Goal: Task Accomplishment & Management: Use online tool/utility

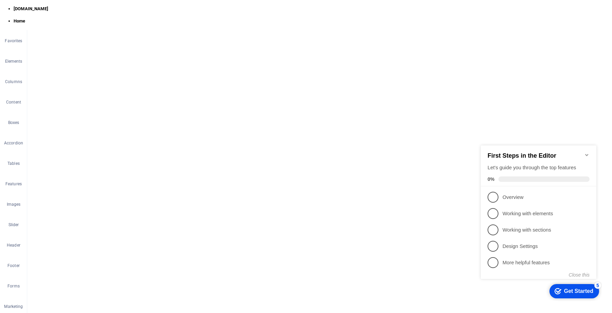
scroll to position [61, 0]
click at [588, 152] on icon "Minimize checklist" at bounding box center [586, 154] width 5 height 5
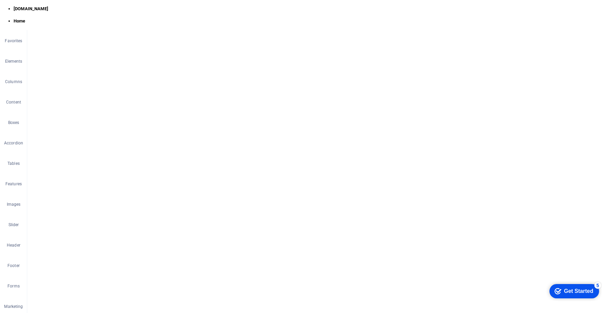
scroll to position [1506, 0]
select select "%"
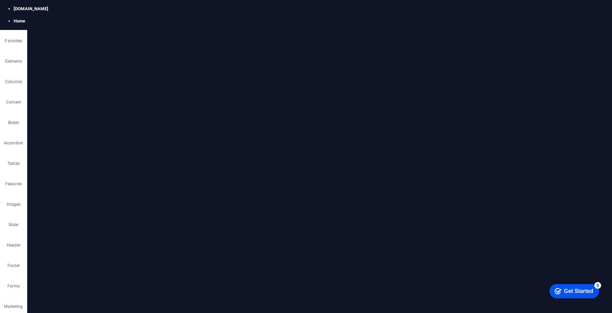
select select "%"
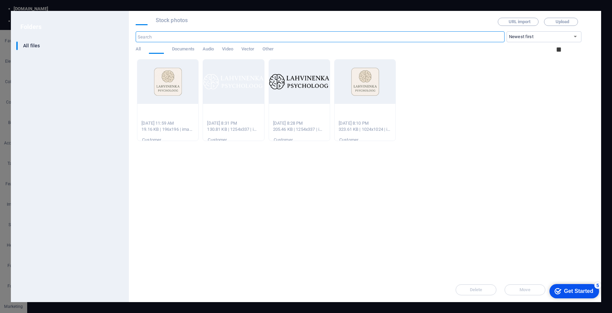
scroll to position [1595, 0]
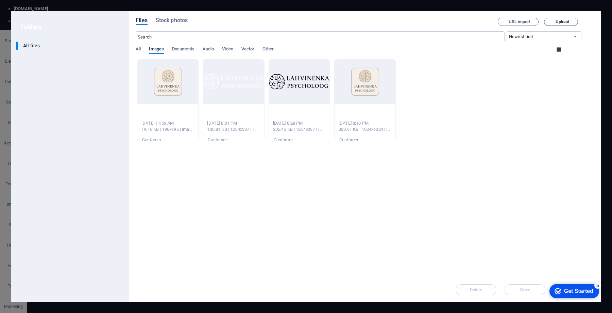
click at [556, 20] on span "Upload" at bounding box center [563, 22] width 14 height 4
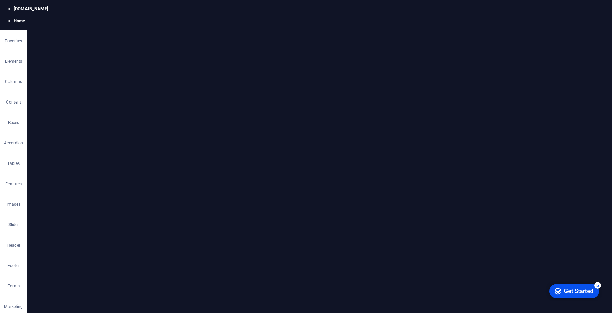
select select "auto"
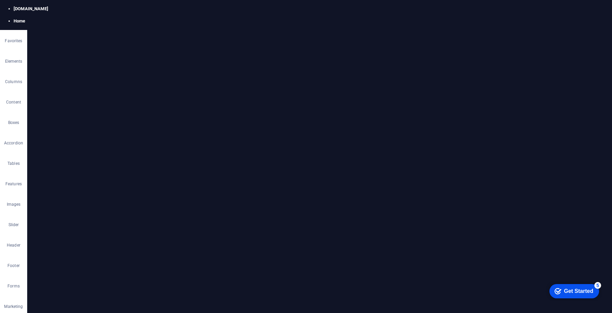
select select "px"
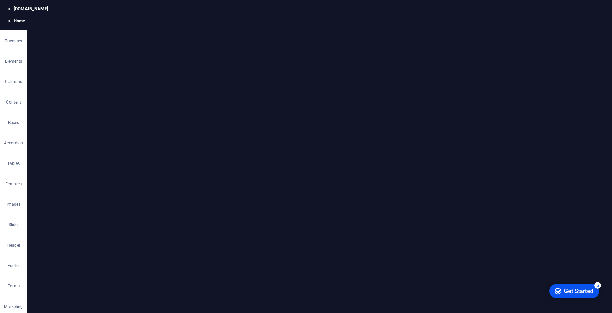
type input "150"
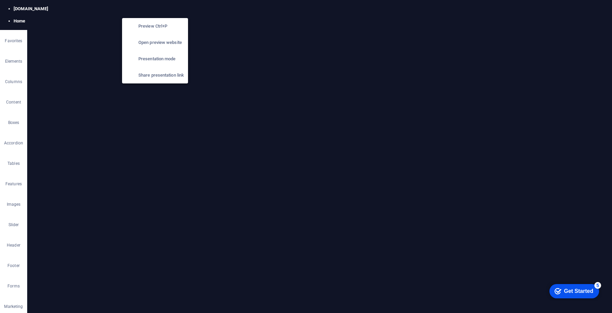
scroll to position [1506, 0]
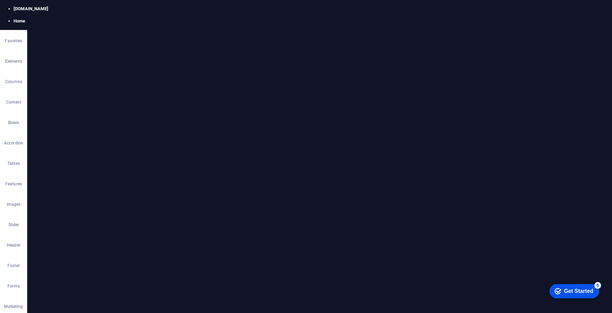
select select "px"
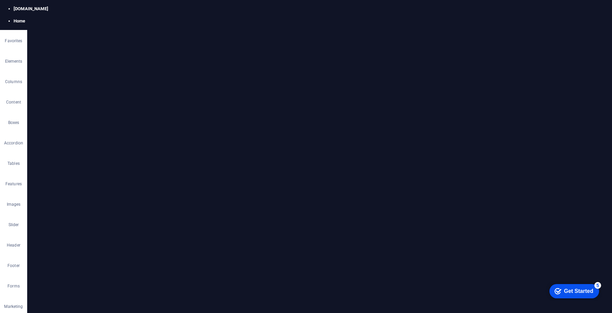
type input "100"
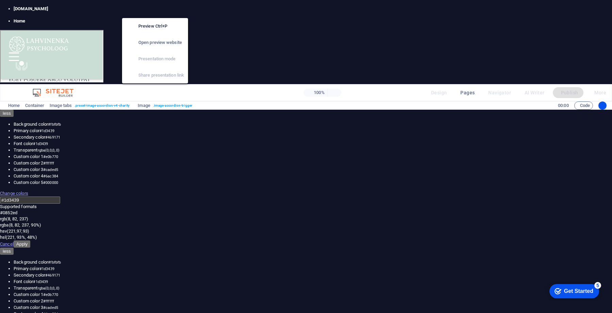
select select "px"
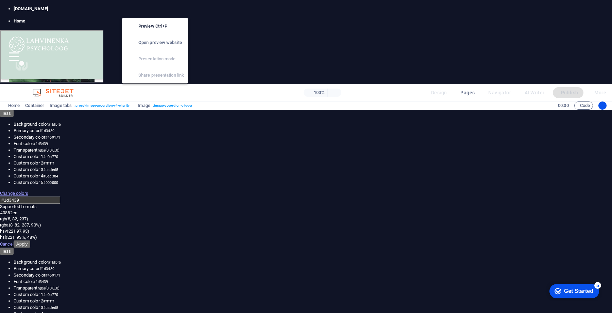
scroll to position [1146, 0]
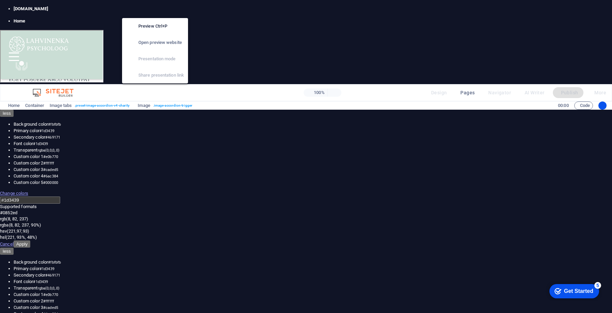
select select "px"
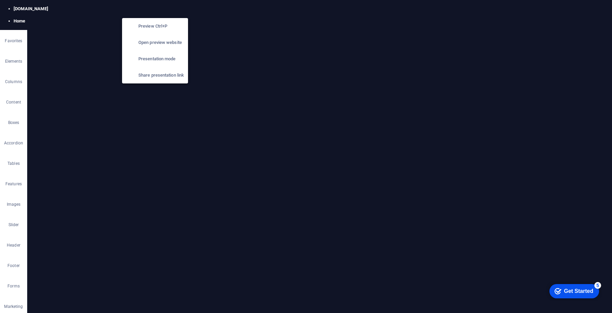
scroll to position [1506, 0]
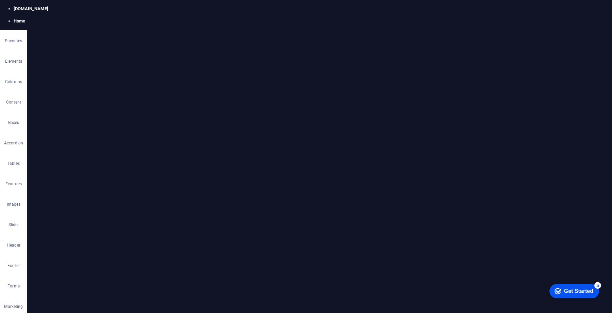
scroll to position [1514, 0]
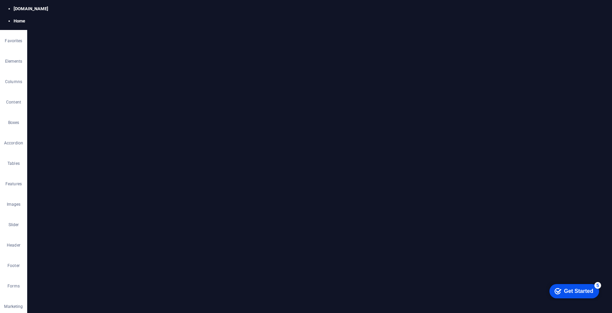
copy span "(бакалавриат +магистратура +аспирантура)."
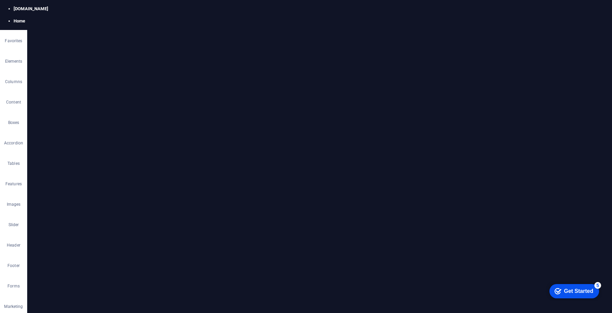
scroll to position [1557, 0]
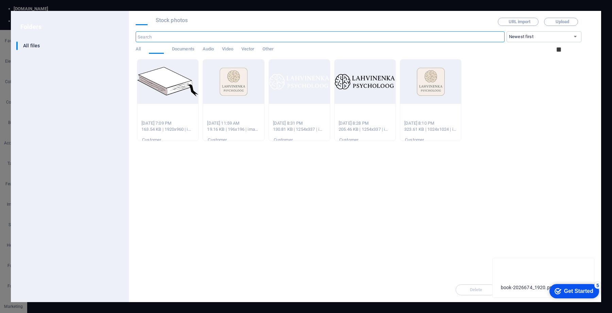
scroll to position [1721, 0]
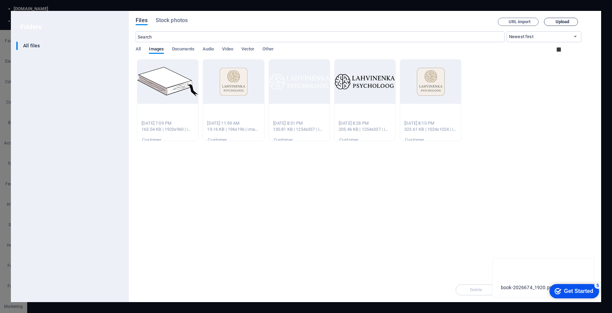
click at [556, 22] on span "Upload" at bounding box center [563, 22] width 14 height 4
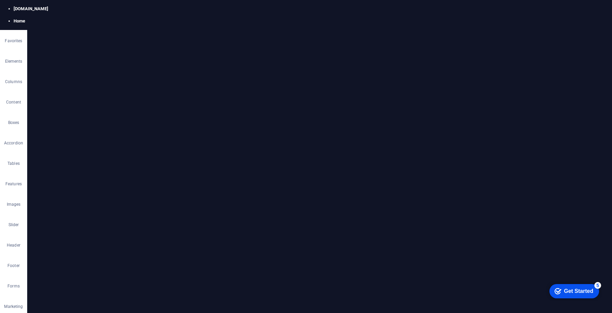
scroll to position [1633, 0]
select select "px"
type input "100"
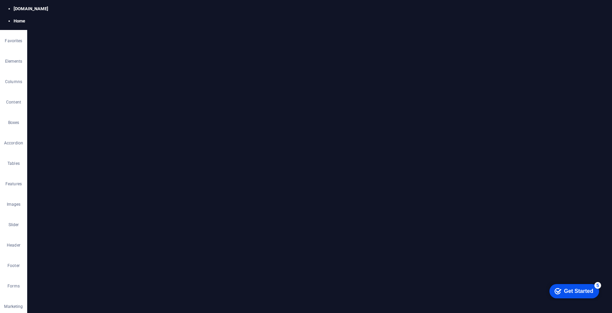
scroll to position [1584, 0]
select select "px"
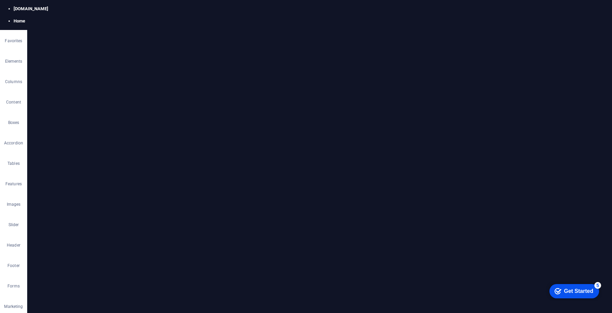
select select "px"
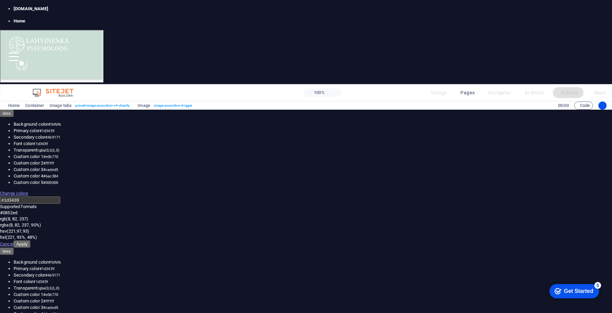
scroll to position [1141, 0]
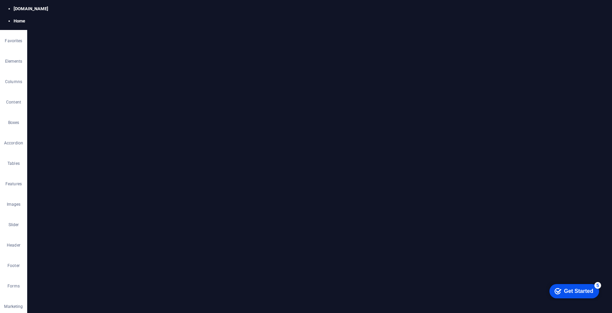
scroll to position [1651, 0]
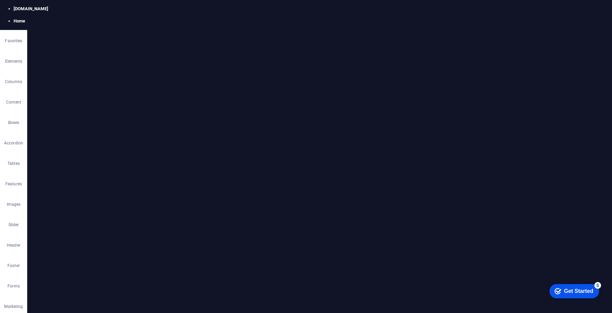
scroll to position [2331, 0]
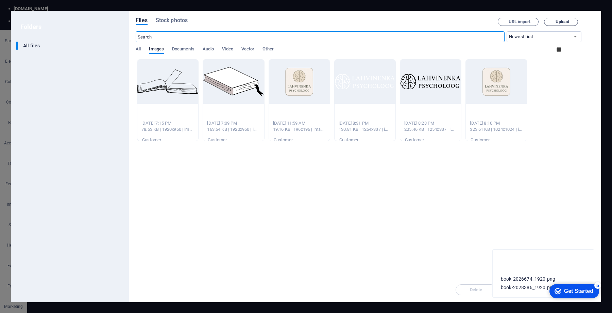
click at [553, 22] on icon "button" at bounding box center [553, 22] width 0 height 0
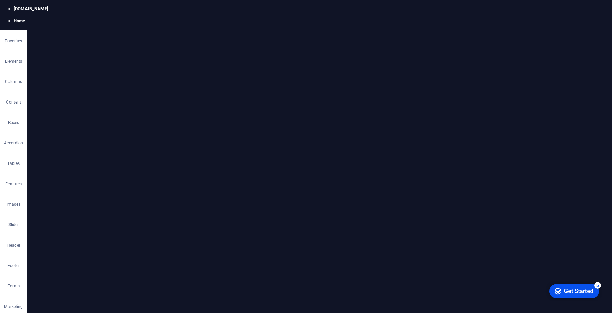
select select "px"
type input "100"
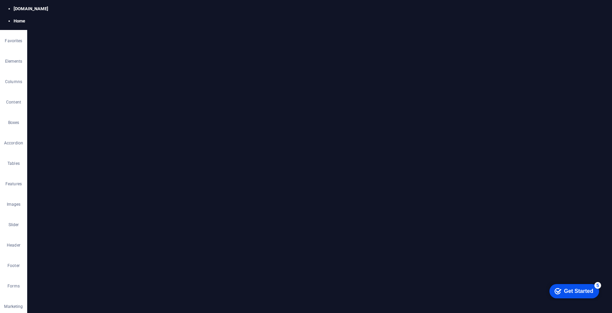
select select "DISABLED_OPTION_VALUE"
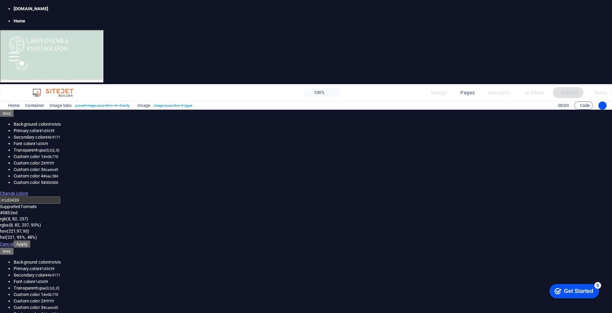
scroll to position [1068, 0]
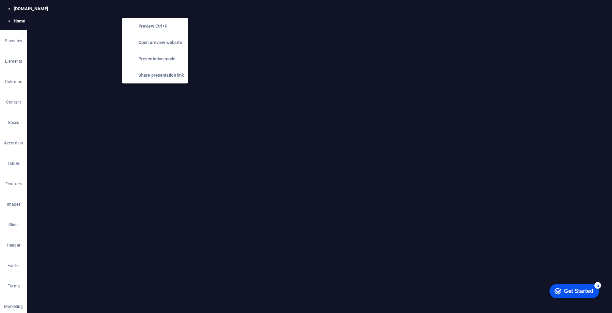
scroll to position [2139, 0]
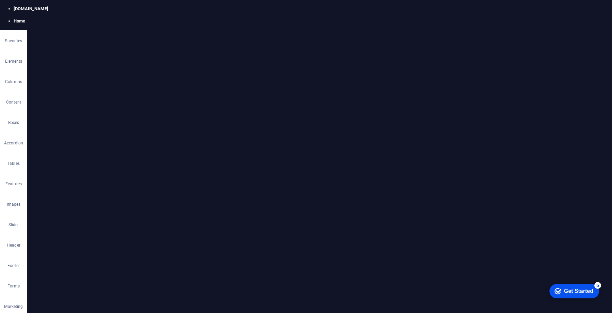
select select "px"
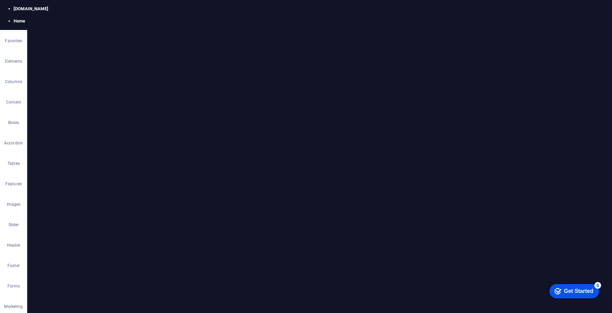
select select "px"
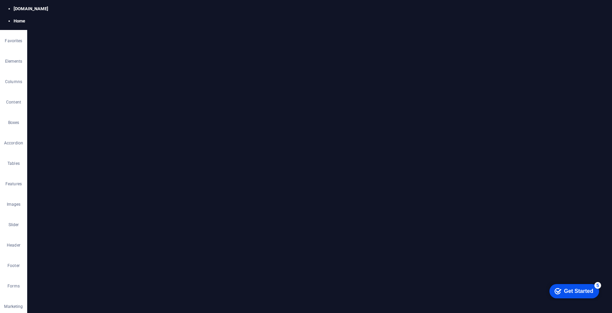
drag, startPoint x: 205, startPoint y: 176, endPoint x: 207, endPoint y: 170, distance: 6.7
type input "100"
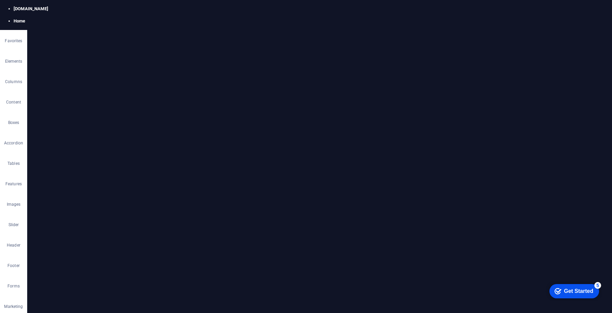
drag, startPoint x: 206, startPoint y: 176, endPoint x: 206, endPoint y: 171, distance: 4.8
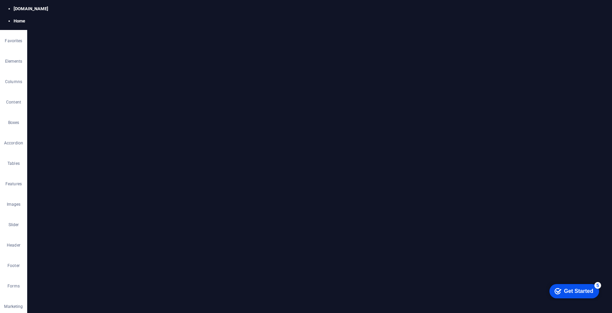
select select "px"
drag, startPoint x: 207, startPoint y: 177, endPoint x: 207, endPoint y: 171, distance: 5.8
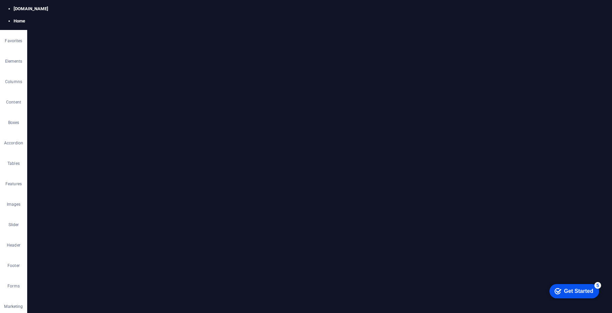
drag, startPoint x: 207, startPoint y: 176, endPoint x: 207, endPoint y: 170, distance: 6.5
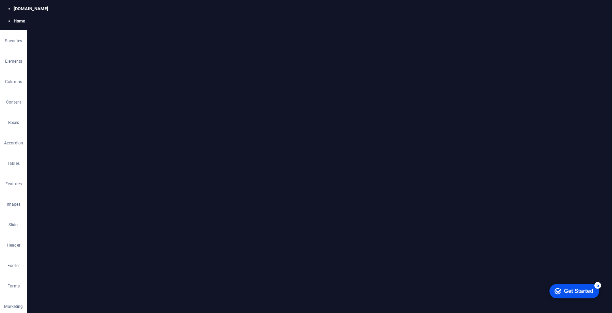
select select "px"
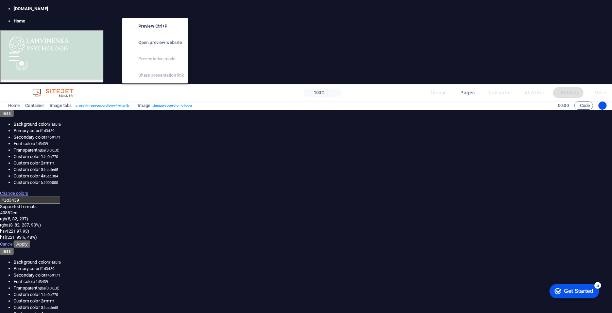
scroll to position [1088, 0]
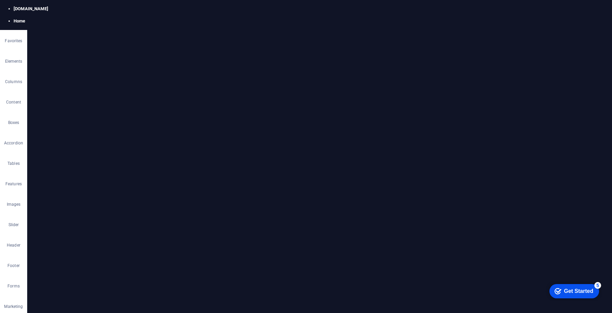
select select "px"
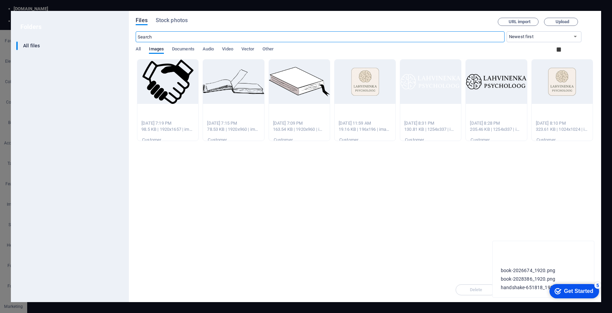
scroll to position [2288, 0]
click at [195, 113] on icon "button" at bounding box center [195, 113] width 0 height 0
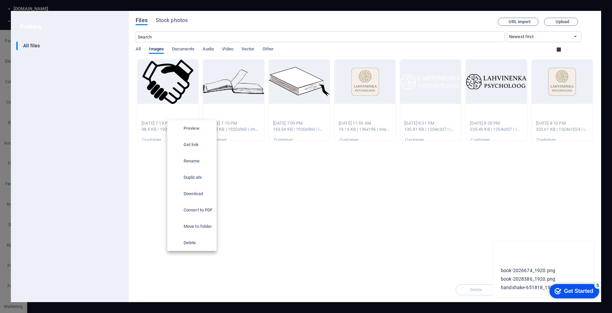
click at [191, 241] on h6 "Delete" at bounding box center [198, 242] width 29 height 8
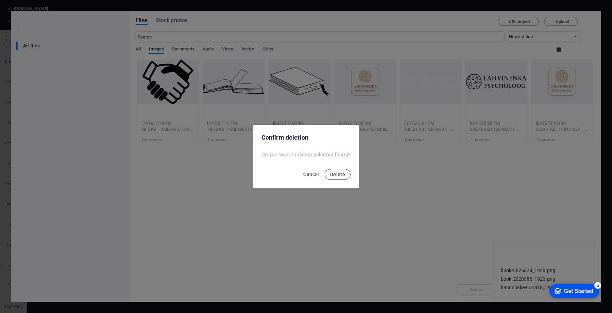
click at [338, 175] on span "Delete" at bounding box center [337, 173] width 15 height 5
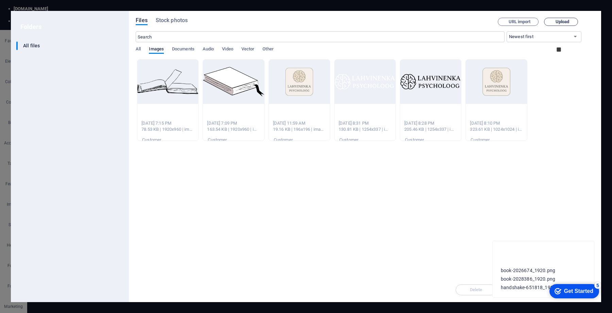
click at [556, 23] on span "Upload" at bounding box center [563, 22] width 14 height 4
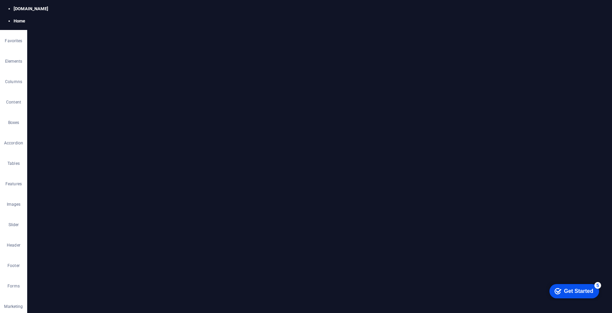
type input "100"
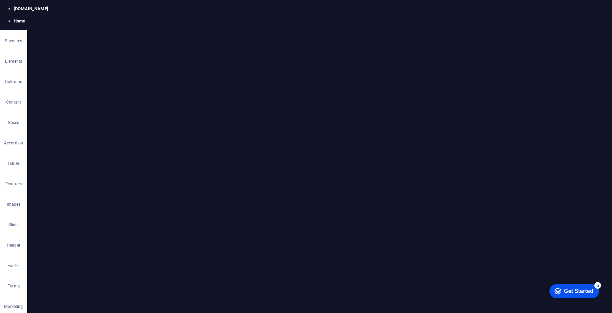
select select "DISABLED_OPTION_VALUE"
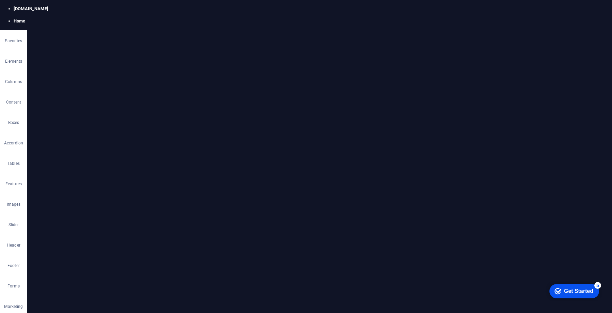
drag, startPoint x: 379, startPoint y: 273, endPoint x: 383, endPoint y: 216, distance: 57.3
drag, startPoint x: 398, startPoint y: 182, endPoint x: 397, endPoint y: 133, distance: 49.3
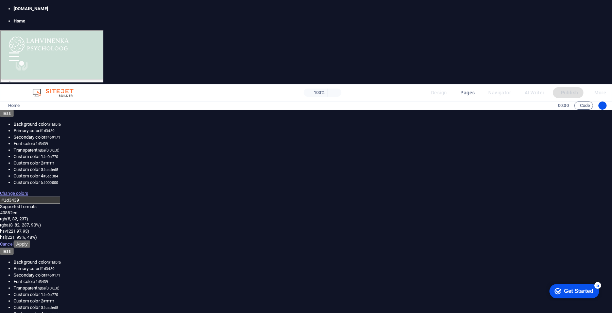
scroll to position [1040, 0]
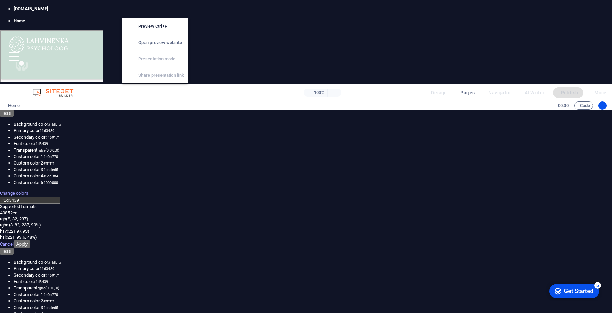
click at [156, 13] on div "Preview Ctrl+P Open preview website Presentation mode Share presentation link" at bounding box center [155, 48] width 66 height 71
click at [152, 26] on h6 "Preview Ctrl+P" at bounding box center [161, 26] width 46 height 8
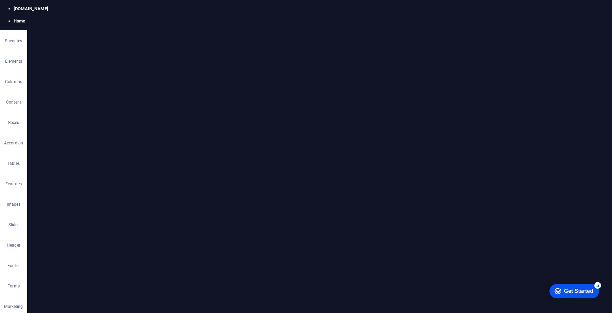
scroll to position [2208, 0]
select select "px"
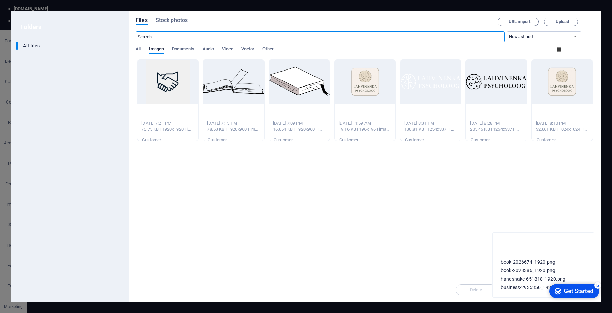
scroll to position [2375, 0]
click at [195, 113] on icon "button" at bounding box center [195, 113] width 0 height 0
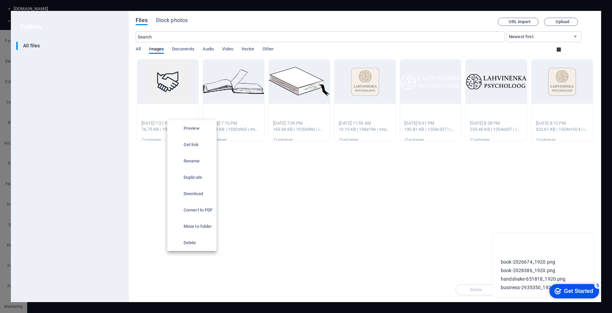
click at [194, 240] on h6 "Delete" at bounding box center [198, 242] width 29 height 8
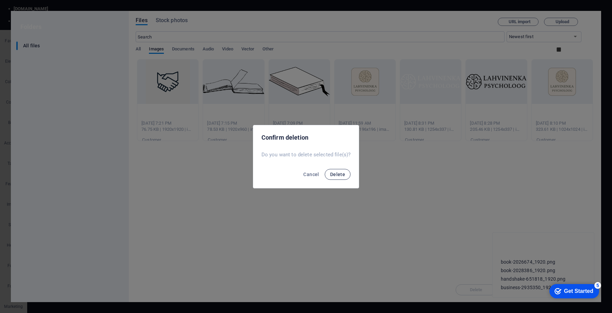
click at [346, 172] on button "Delete" at bounding box center [338, 174] width 26 height 11
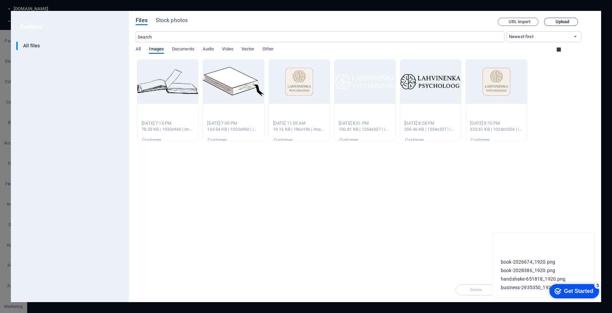
click at [544, 24] on button "Upload" at bounding box center [561, 22] width 34 height 8
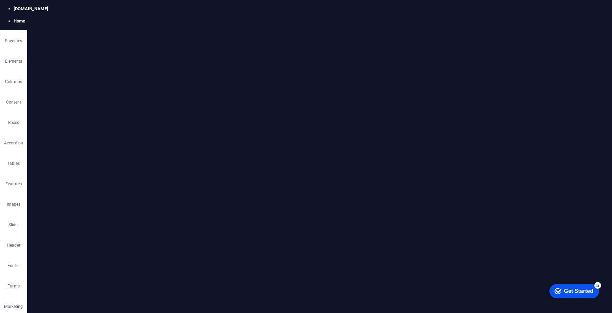
scroll to position [2208, 0]
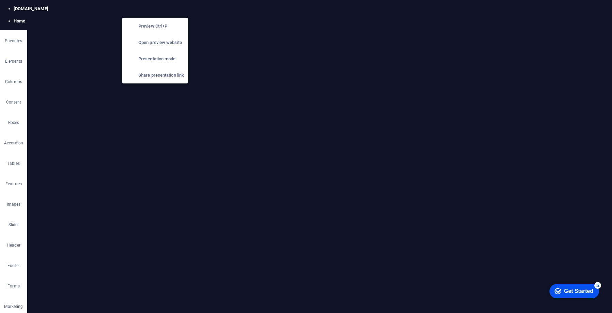
scroll to position [2208, 0]
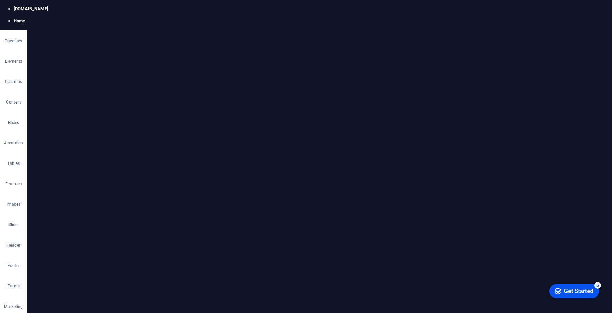
select select "px"
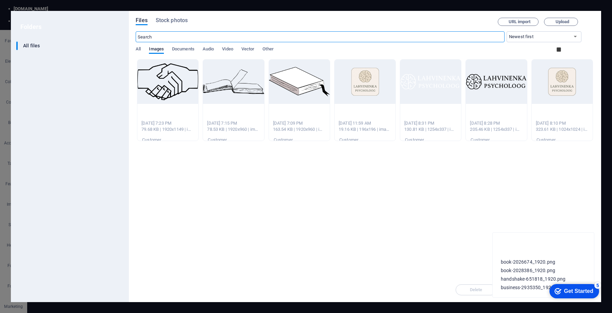
scroll to position [2393, 0]
click at [195, 113] on icon "button" at bounding box center [195, 113] width 0 height 0
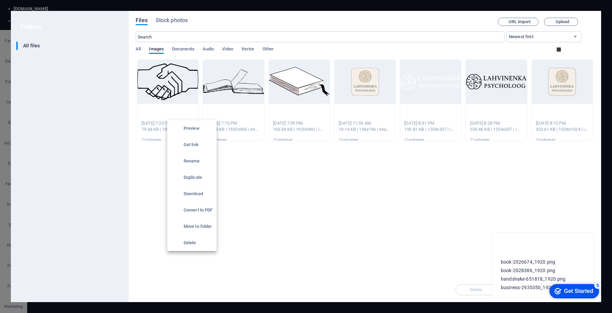
click at [187, 242] on h6 "Delete" at bounding box center [198, 242] width 29 height 8
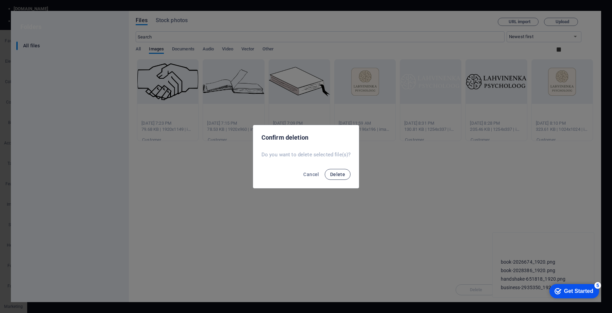
click at [331, 171] on span "Delete" at bounding box center [337, 173] width 15 height 5
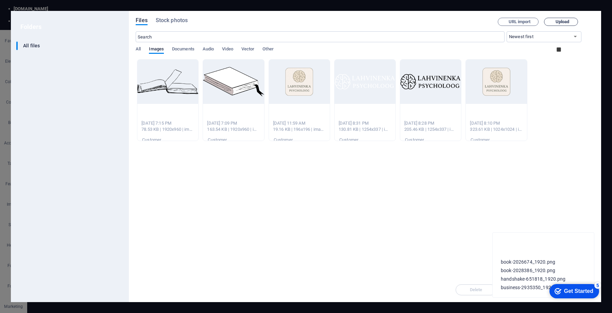
click at [547, 20] on span "Upload" at bounding box center [561, 22] width 28 height 4
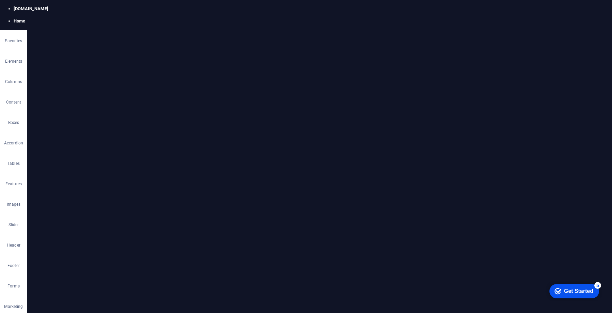
scroll to position [2208, 0]
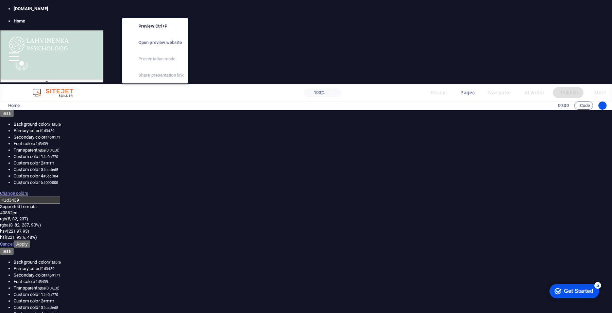
scroll to position [1007, 0]
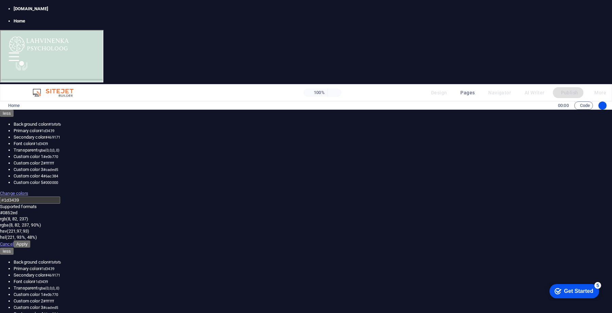
click at [73, 67] on link "Partners" at bounding box center [51, 75] width 44 height 16
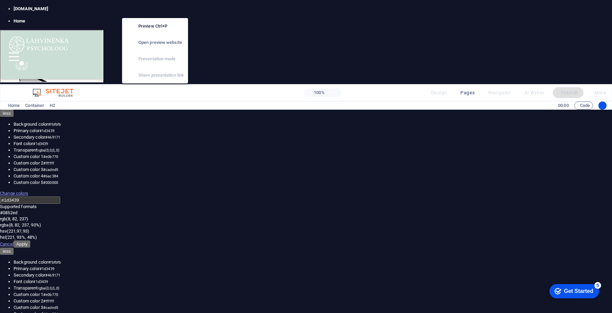
scroll to position [1113, 0]
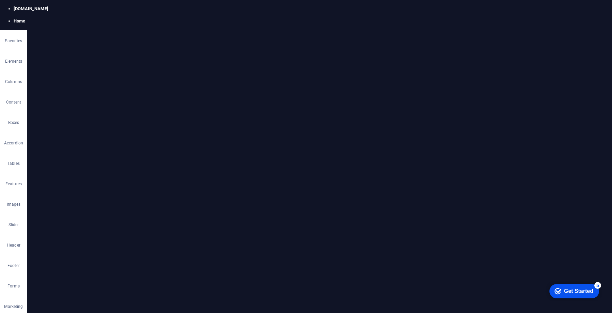
scroll to position [1559, 0]
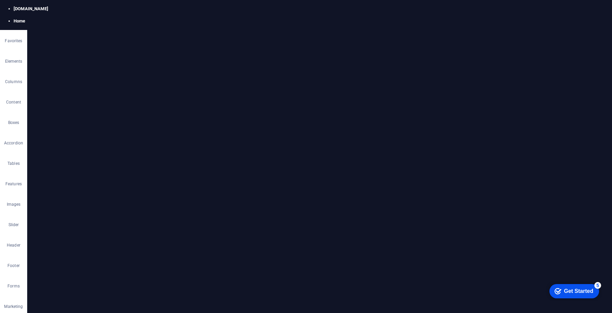
scroll to position [0, 0]
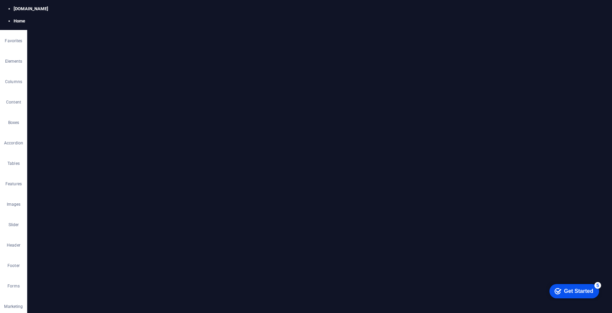
scroll to position [27, 0]
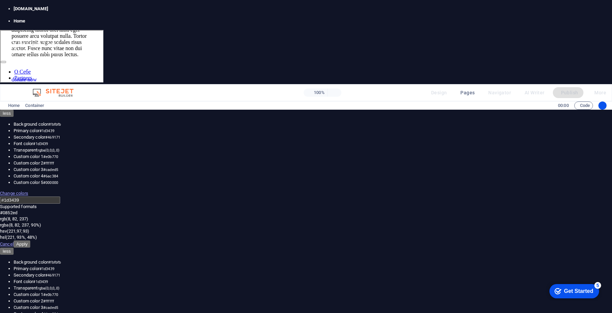
scroll to position [1101, 0]
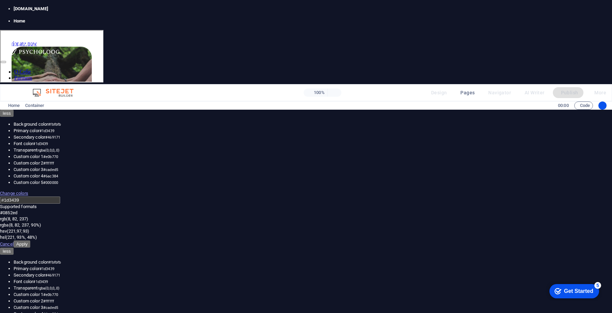
scroll to position [1134, 0]
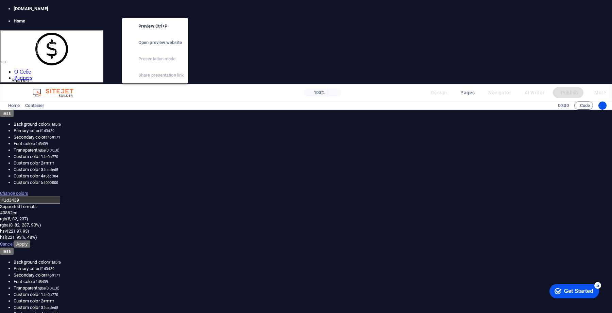
scroll to position [1493, 0]
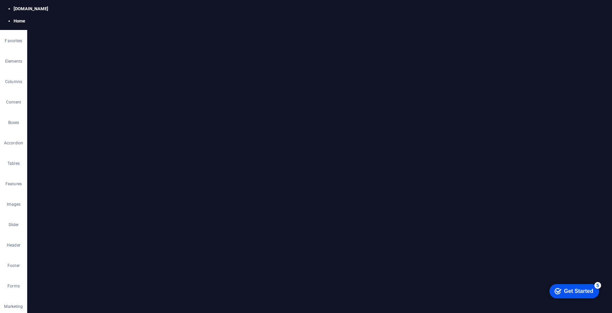
select select "px"
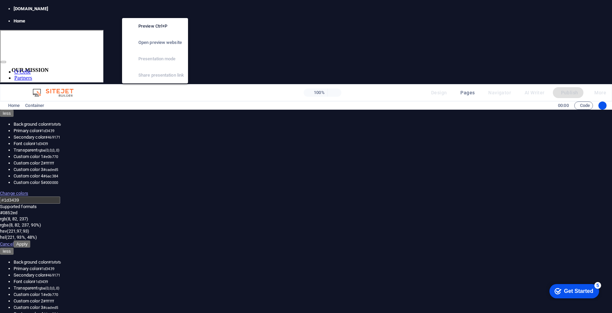
scroll to position [1134, 0]
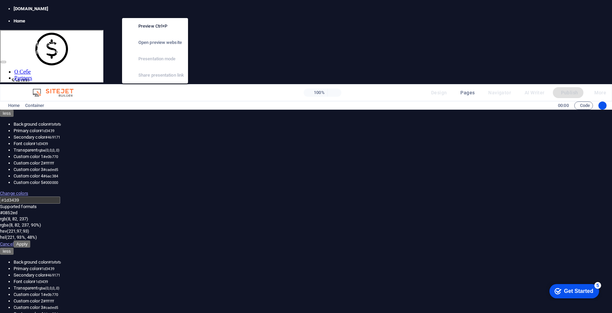
scroll to position [1493, 0]
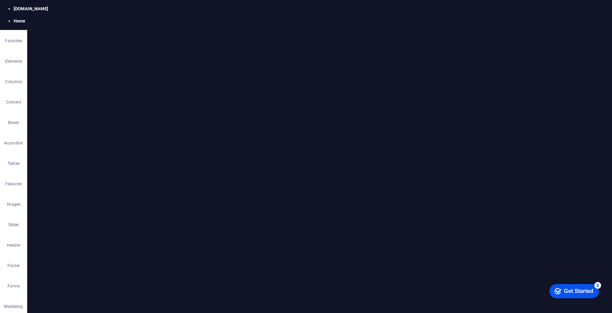
select select "px"
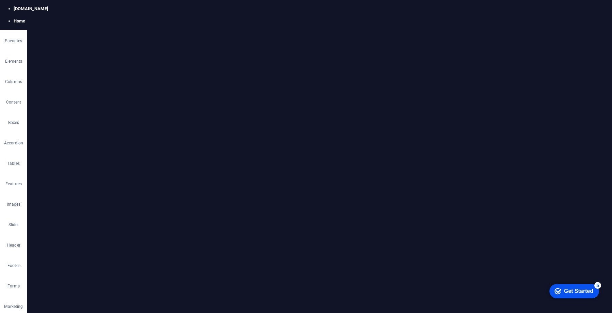
select select "px"
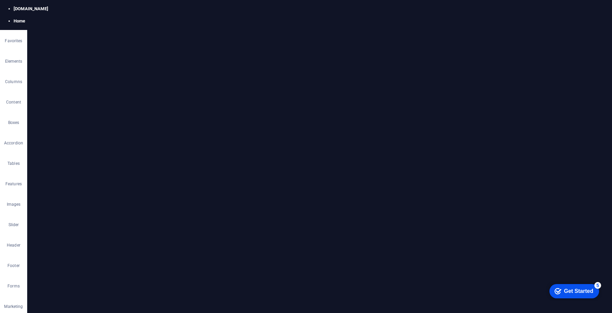
select select "px"
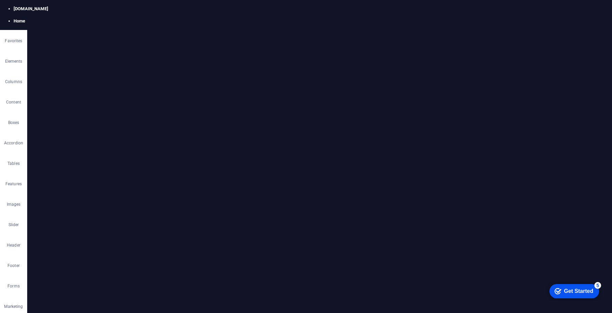
type input "Образование"
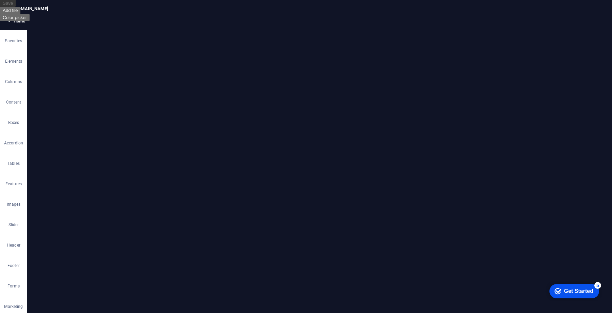
scroll to position [1470, 0]
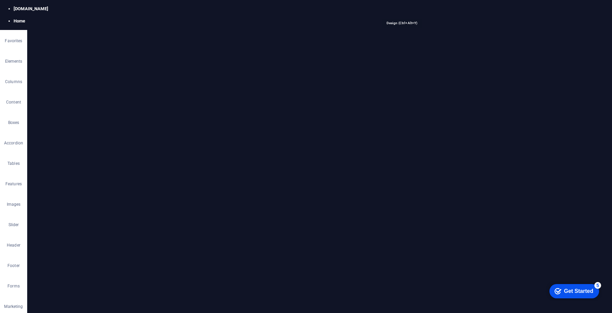
select select "px"
select select "300"
select select "px"
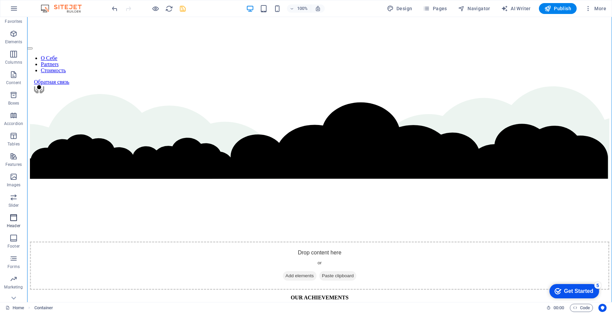
scroll to position [0, 0]
click at [14, 98] on icon "button" at bounding box center [14, 98] width 0 height 0
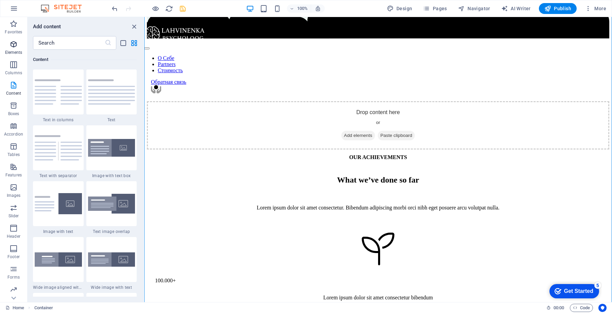
click at [14, 57] on icon "button" at bounding box center [14, 57] width 0 height 0
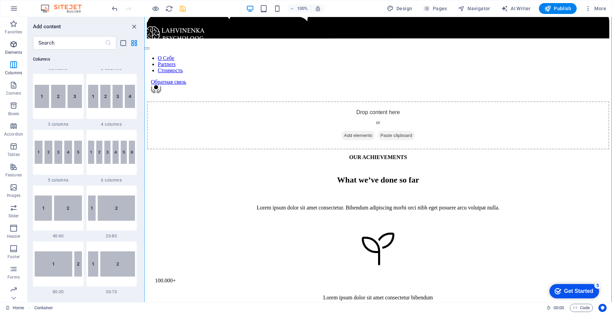
scroll to position [72, 0]
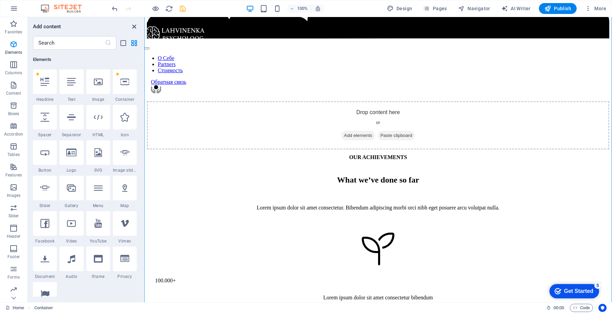
click at [131, 39] on icon "close panel" at bounding box center [131, 39] width 0 height 0
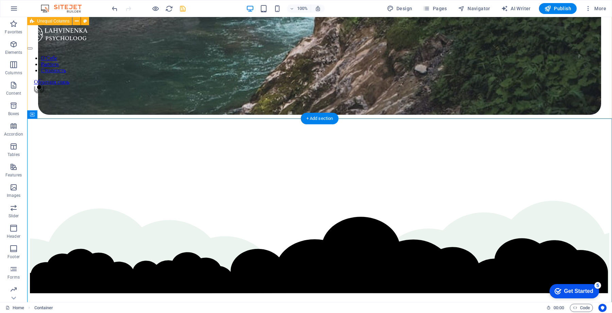
scroll to position [1389, 0]
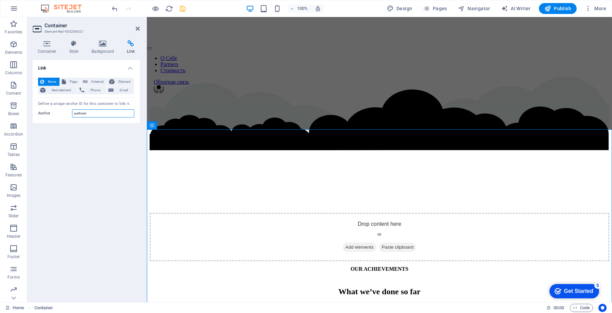
paste input "education"
type input "education"
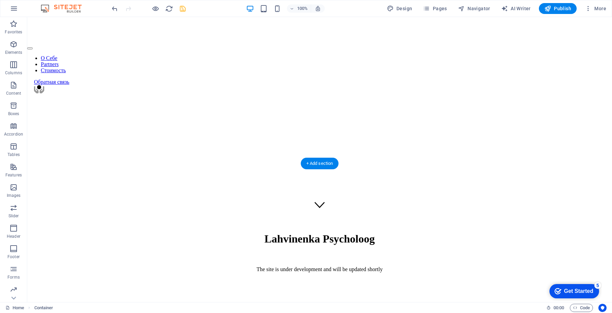
scroll to position [0, 0]
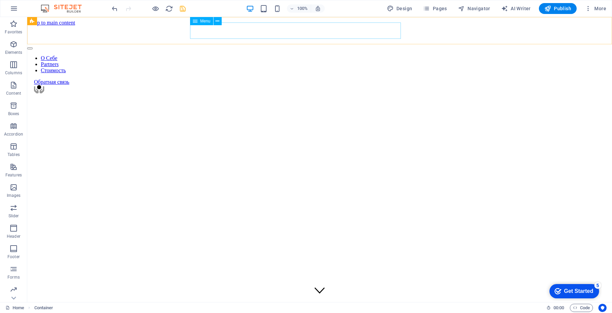
select select
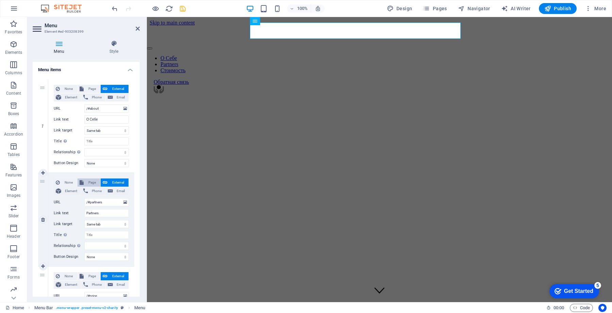
scroll to position [56, 0]
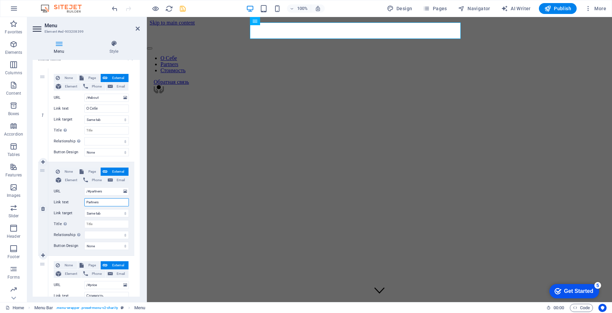
type input "/#"
paste input "education"
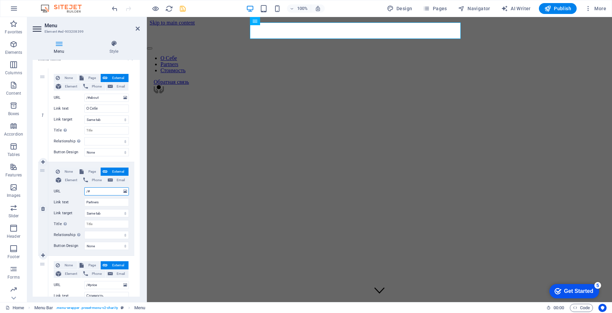
select select
type input "/#education"
select select
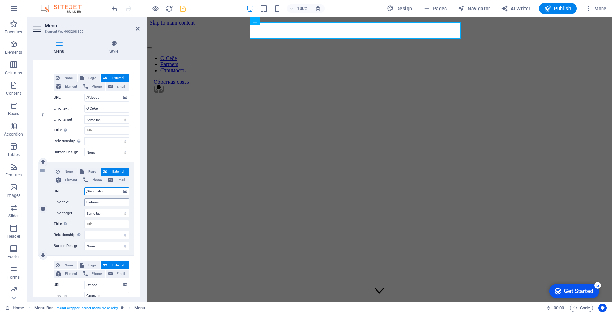
select select
type input "/#education"
type input "Образование"
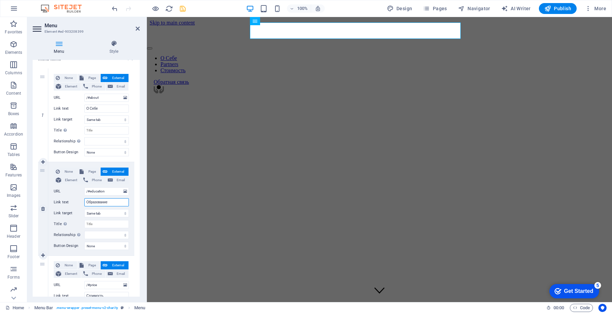
select select
type input "Образование"
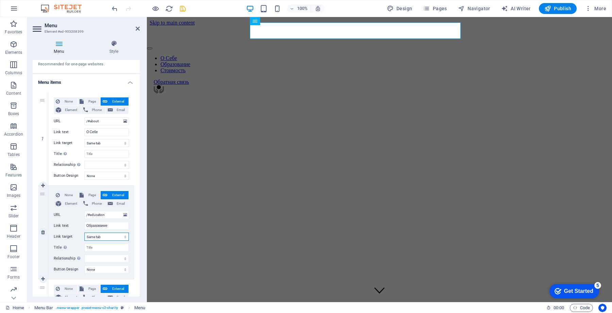
scroll to position [0, 0]
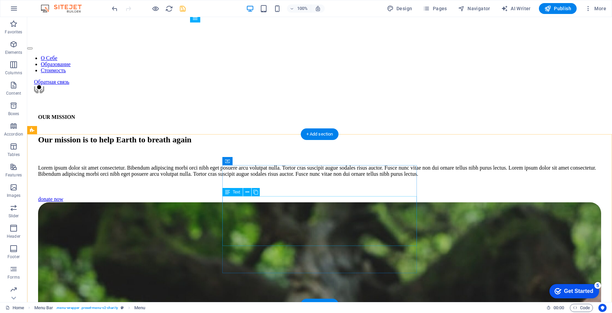
scroll to position [2469, 0]
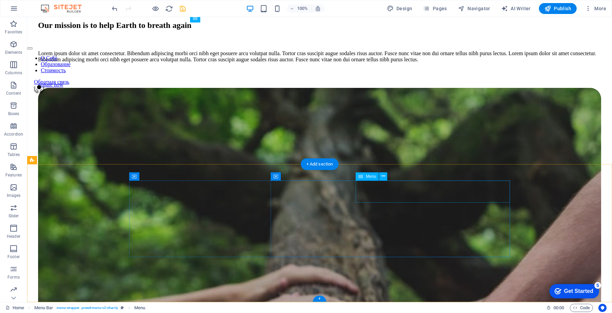
select select
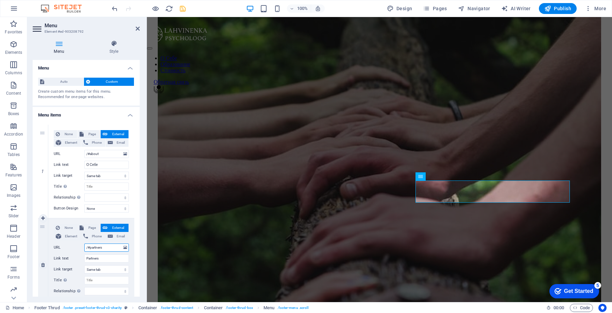
type input "/#"
paste input "education"
select select
type input "/#education"
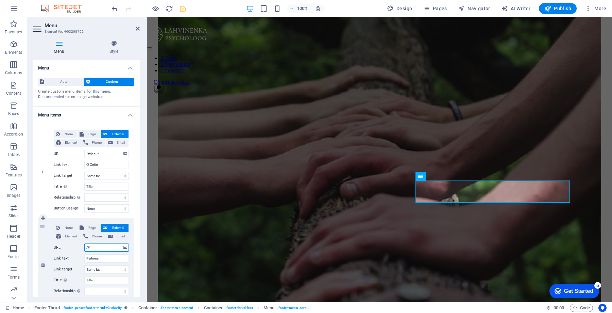
select select
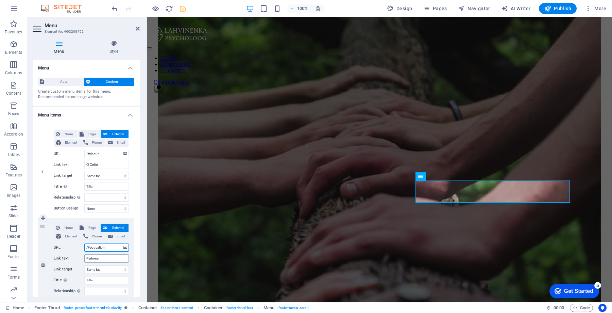
type input "/#education"
type input "Образование"
select select
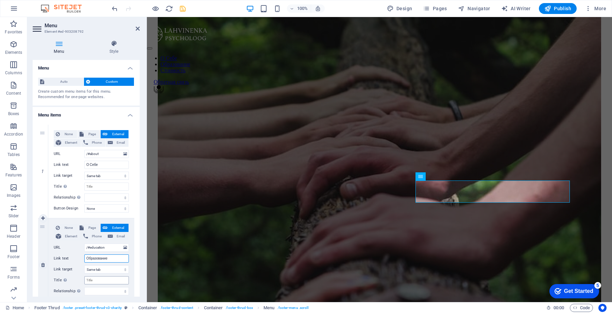
select select
type input "Образование"
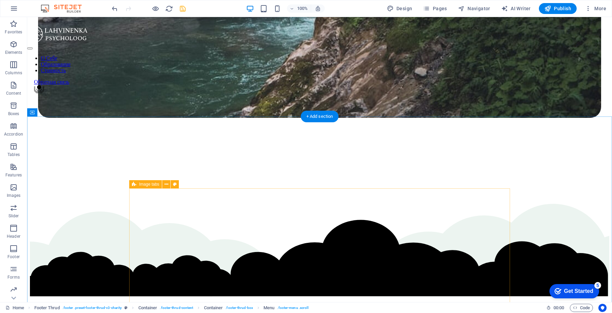
scroll to position [1372, 0]
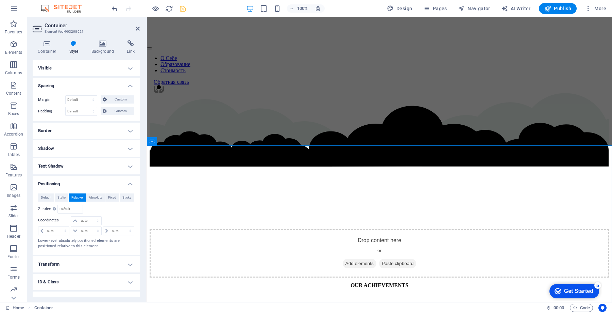
scroll to position [28, 0]
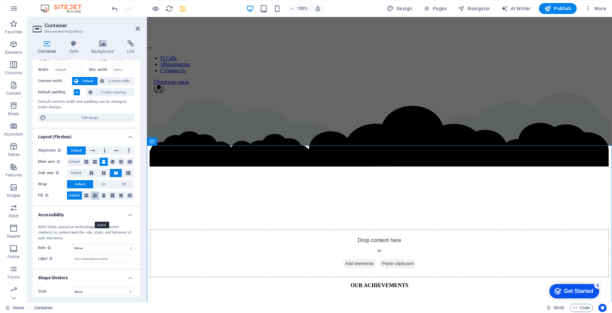
scroll to position [27, 0]
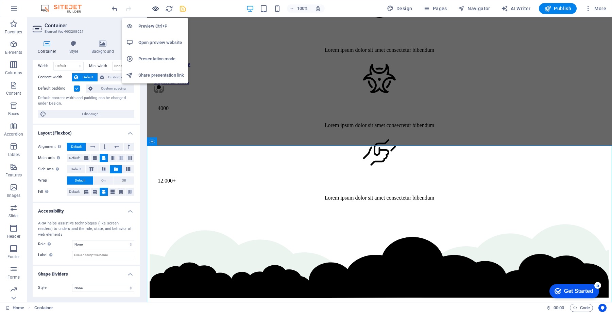
scroll to position [1013, 0]
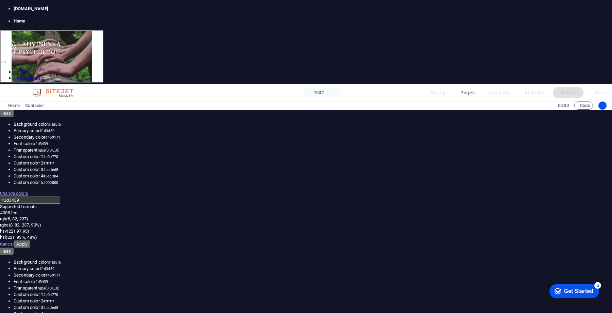
scroll to position [1163, 0]
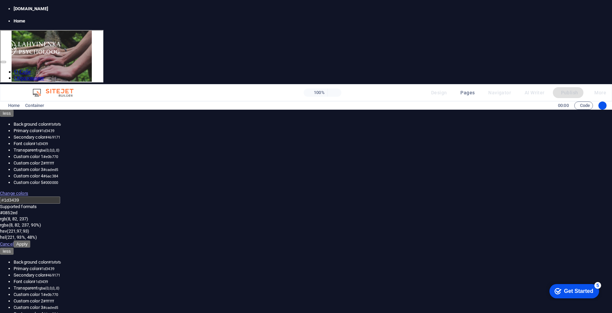
click at [161, 172] on img "Trigger 1" at bounding box center [177, 259] width 348 height 174
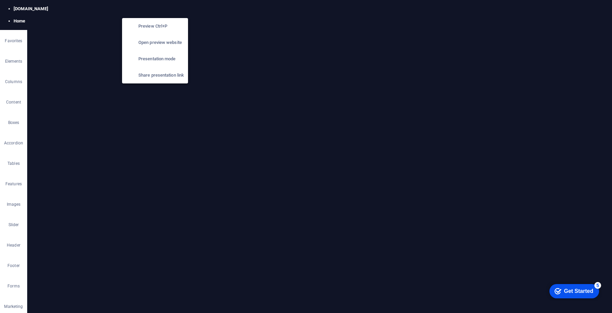
scroll to position [1523, 0]
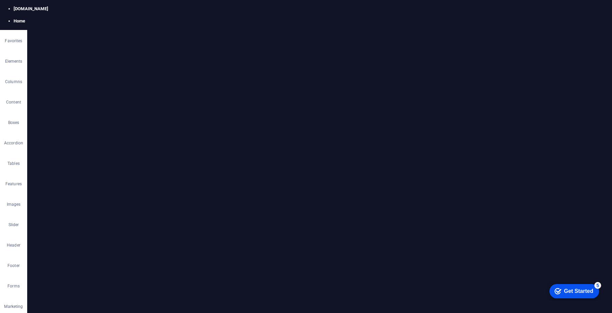
select select "%"
select select "px"
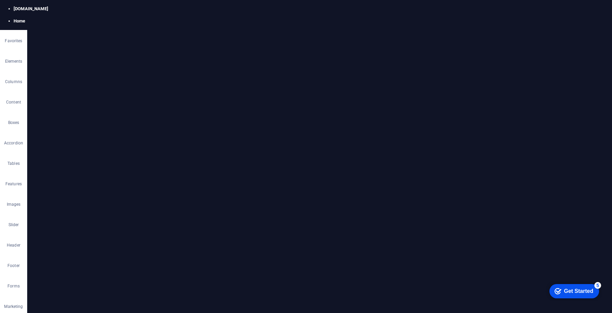
select select "rem"
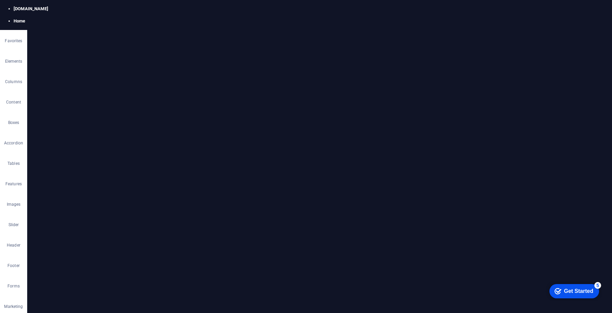
select select "ease-in-out"
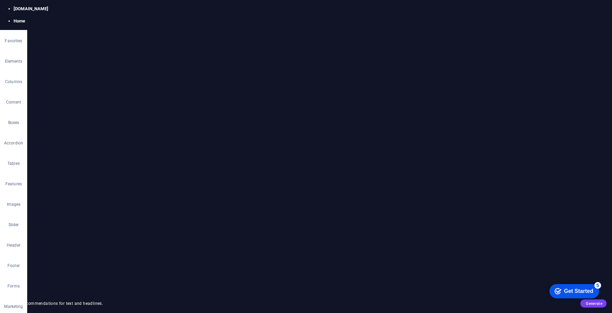
scroll to position [0, 0]
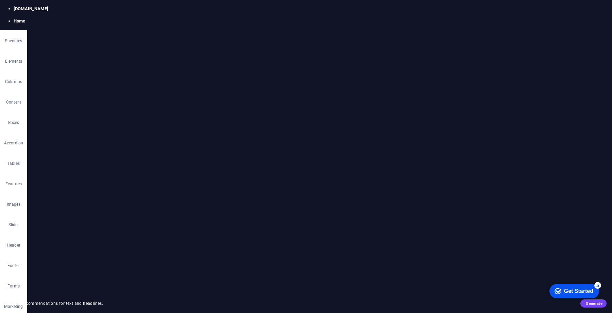
scroll to position [1557, 0]
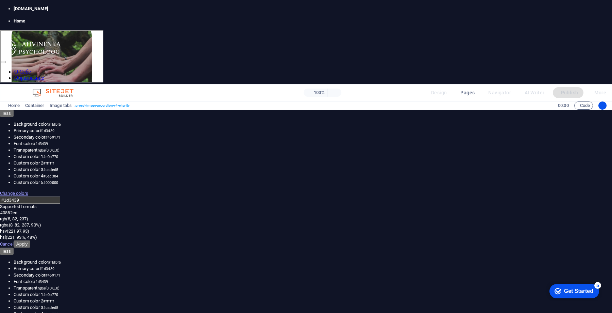
scroll to position [1149, 0]
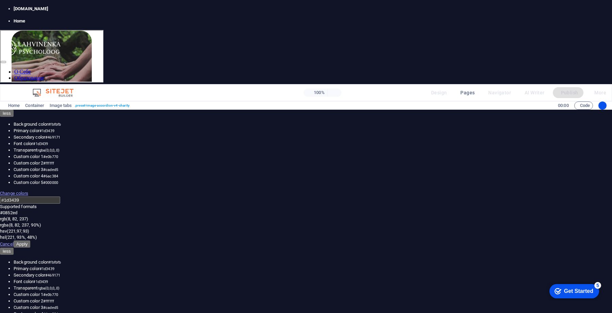
click at [255, 186] on img "Trigger 1" at bounding box center [177, 273] width 348 height 174
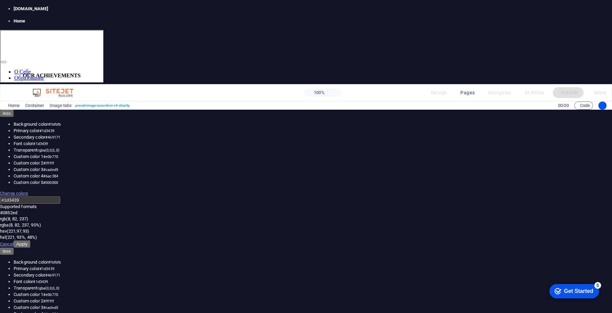
scroll to position [366, 0]
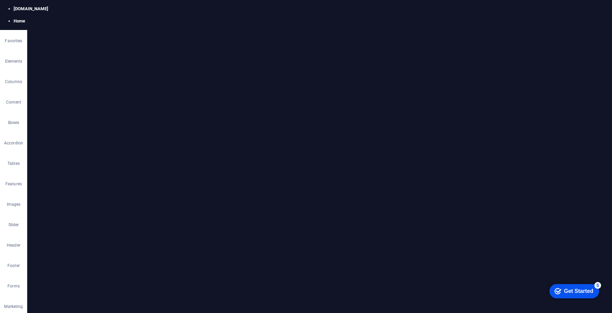
click at [0, 0] on span "Publish" at bounding box center [0, 0] width 0 height 0
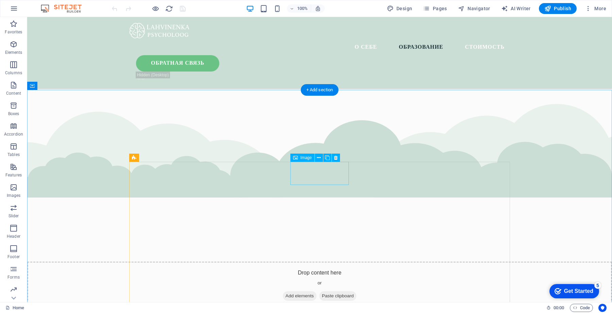
scroll to position [1422, 0]
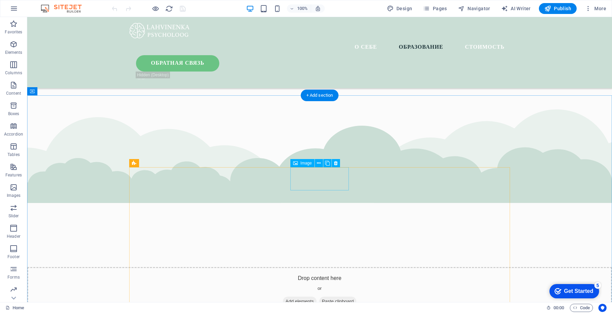
select select "px"
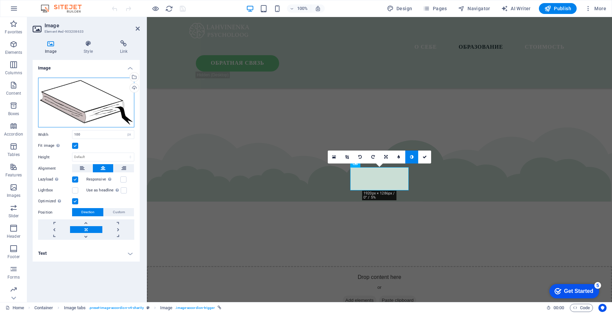
click at [111, 99] on div "Drag files here, click to choose files or select files from Files or our free s…" at bounding box center [86, 103] width 96 height 50
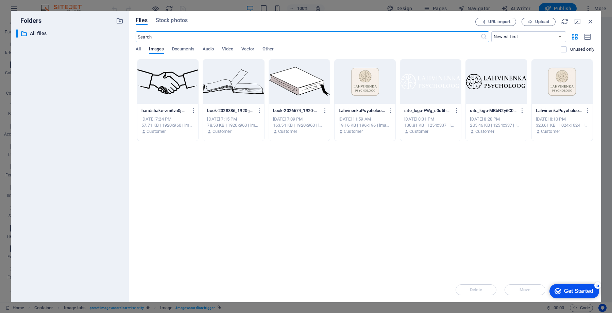
scroll to position [1502, 0]
click at [546, 18] on button "Upload" at bounding box center [539, 22] width 34 height 8
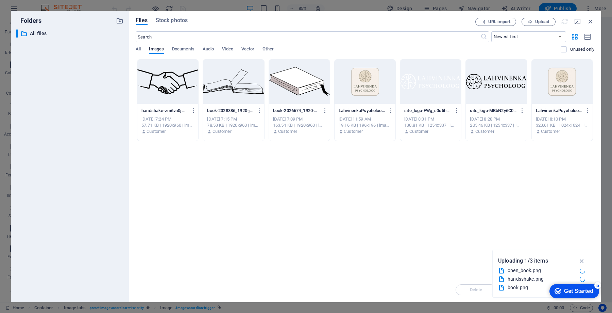
scroll to position [1422, 0]
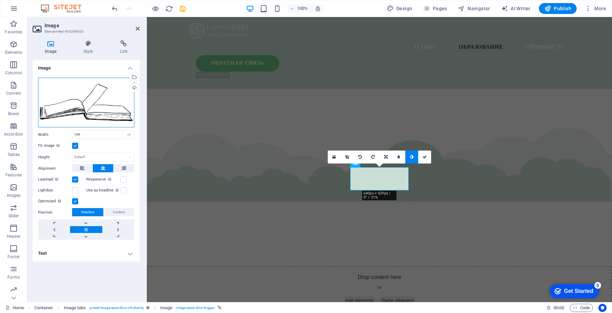
click at [93, 108] on div "Drag files here, click to choose files or select files from Files or our free s…" at bounding box center [86, 103] width 96 height 50
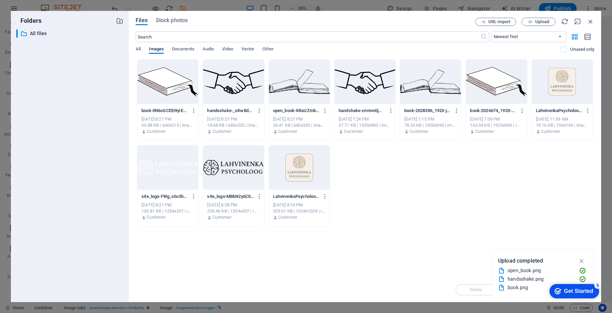
click at [163, 76] on div at bounding box center [167, 82] width 61 height 44
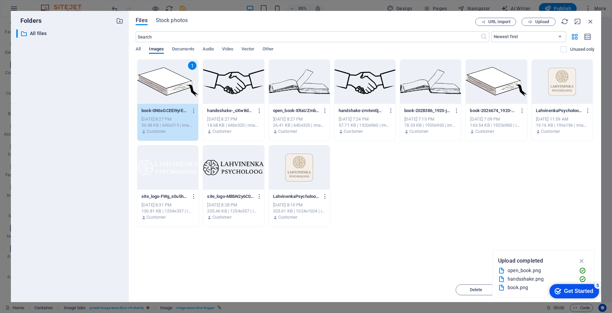
click at [179, 85] on div "1" at bounding box center [167, 82] width 61 height 44
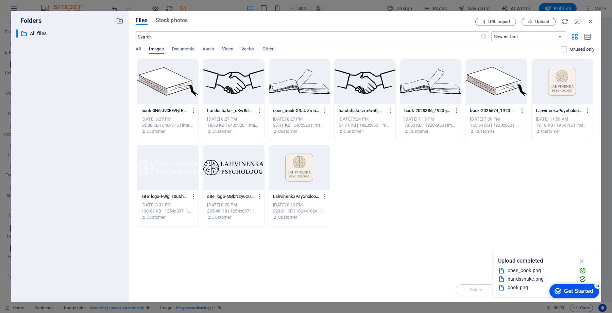
click at [179, 85] on div at bounding box center [167, 82] width 61 height 44
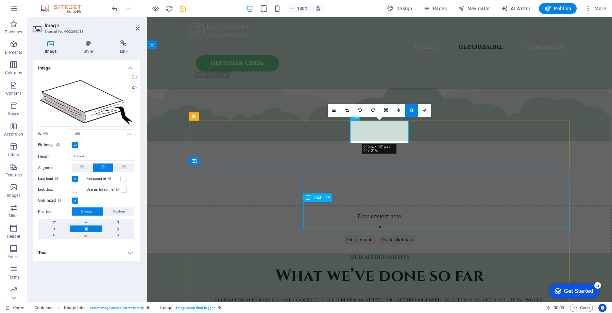
scroll to position [1487, 0]
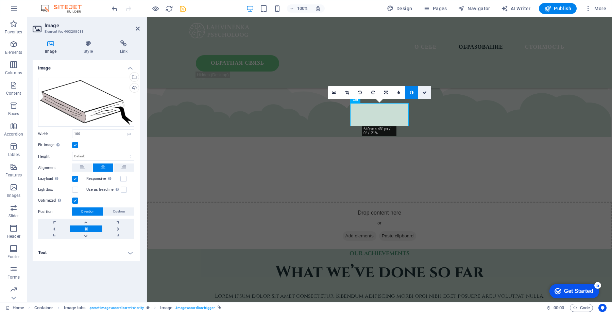
click at [425, 94] on icon at bounding box center [425, 92] width 4 height 4
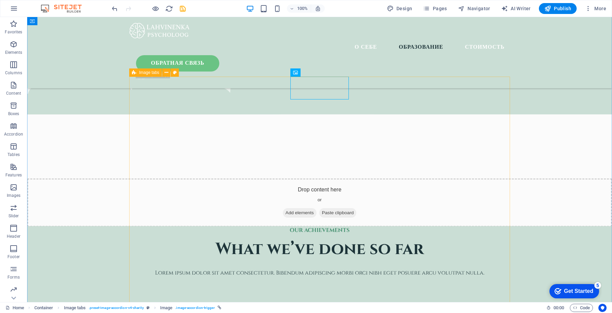
scroll to position [1500, 0]
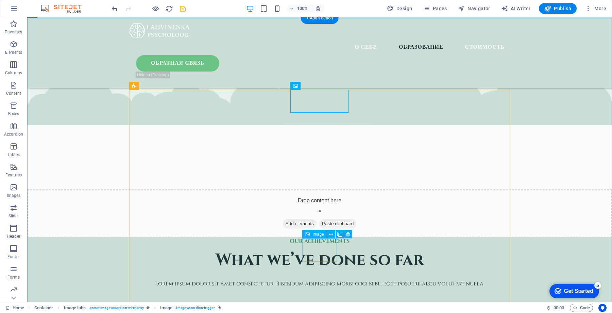
select select "px"
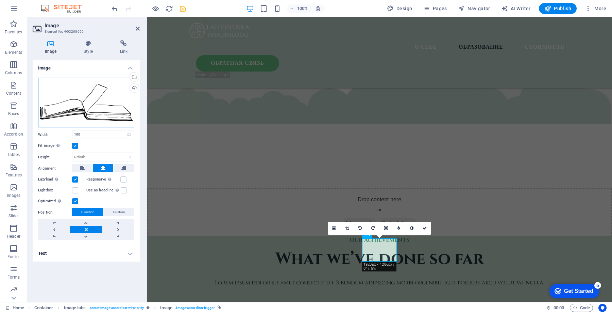
click at [112, 104] on div "Drag files here, click to choose files or select files from Files or our free s…" at bounding box center [86, 103] width 96 height 50
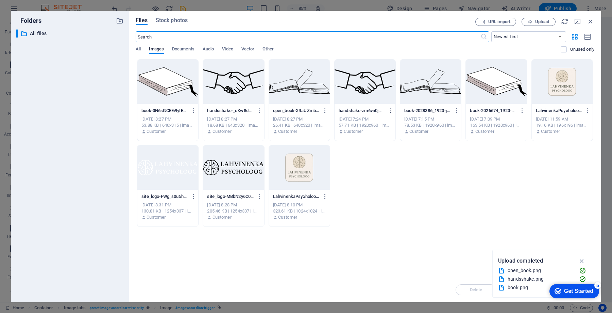
click at [390, 108] on icon "button" at bounding box center [391, 110] width 6 height 6
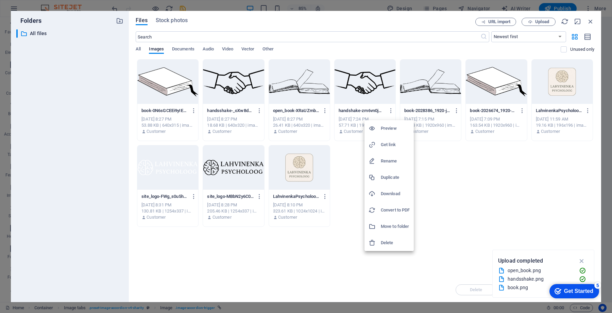
click at [394, 243] on h6 "Delete" at bounding box center [395, 242] width 29 height 8
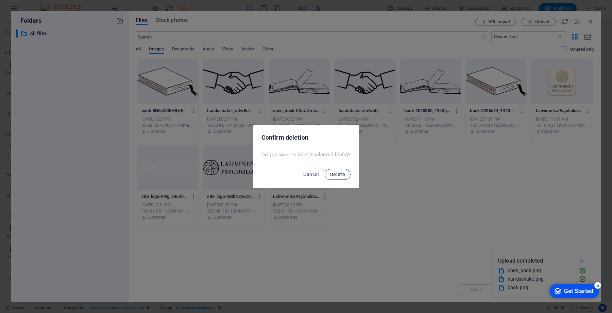
click at [338, 172] on span "Delete" at bounding box center [337, 173] width 15 height 5
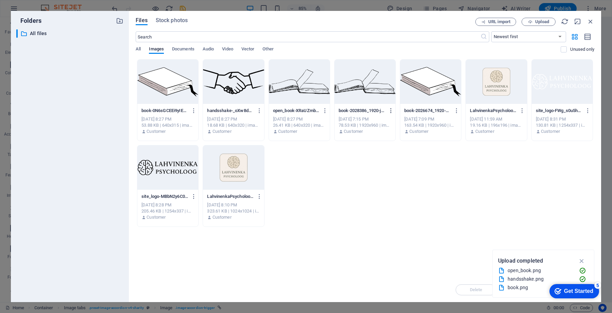
click at [392, 110] on icon "button" at bounding box center [391, 110] width 6 height 6
click at [392, 242] on h6 "Delete" at bounding box center [395, 242] width 29 height 8
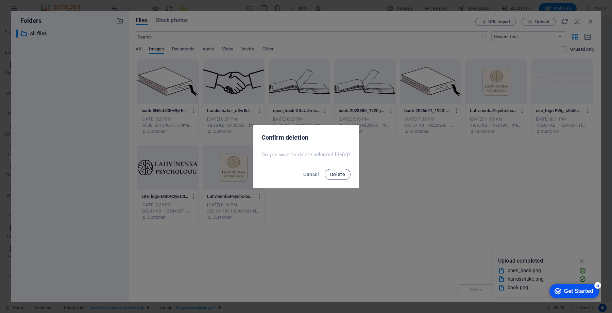
click at [341, 174] on span "Delete" at bounding box center [337, 173] width 15 height 5
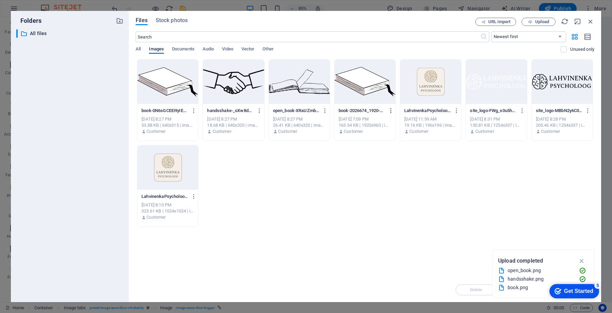
click at [391, 110] on icon "button" at bounding box center [391, 110] width 6 height 6
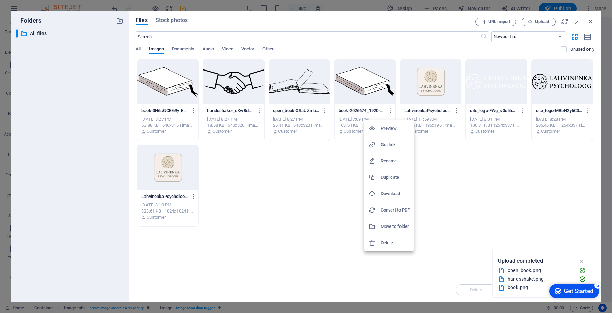
click at [390, 244] on h6 "Delete" at bounding box center [395, 242] width 29 height 8
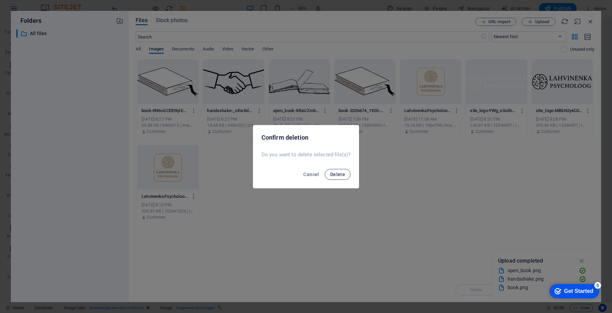
click at [343, 173] on span "Delete" at bounding box center [337, 173] width 15 height 5
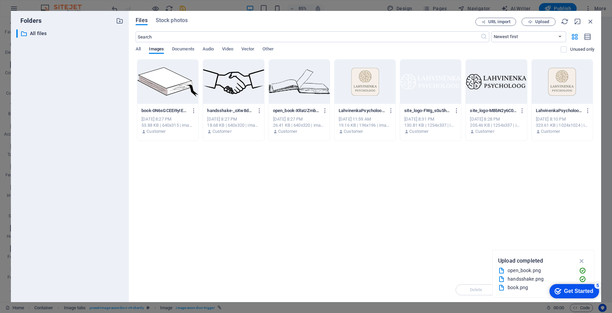
click at [300, 91] on div at bounding box center [299, 82] width 61 height 44
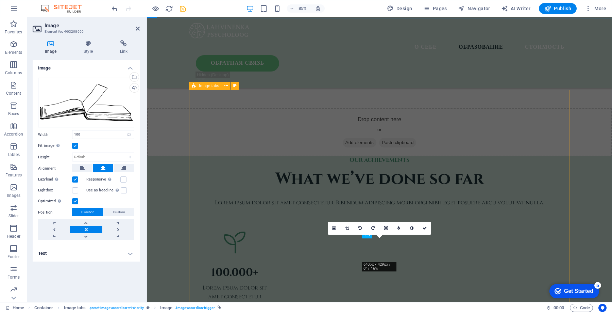
scroll to position [1500, 0]
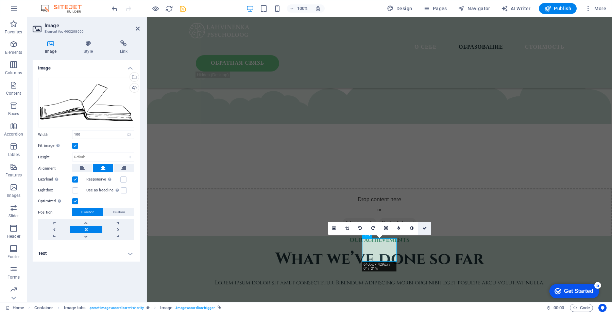
click at [428, 229] on link at bounding box center [424, 227] width 13 height 13
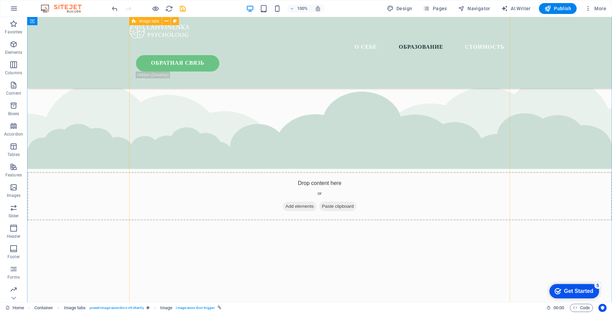
scroll to position [2225, 0]
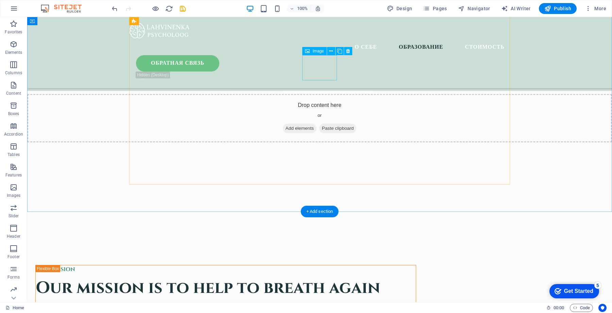
select select "px"
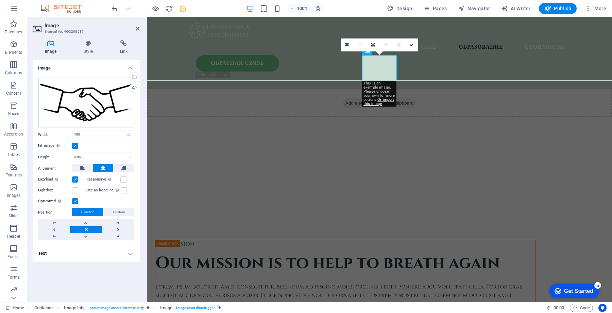
click at [109, 104] on div "Drag files here, click to choose files or select files from Files or our free s…" at bounding box center [86, 103] width 96 height 50
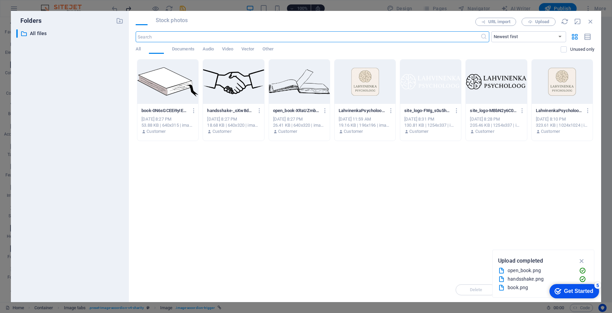
scroll to position [2400, 0]
click at [242, 86] on div at bounding box center [233, 82] width 61 height 44
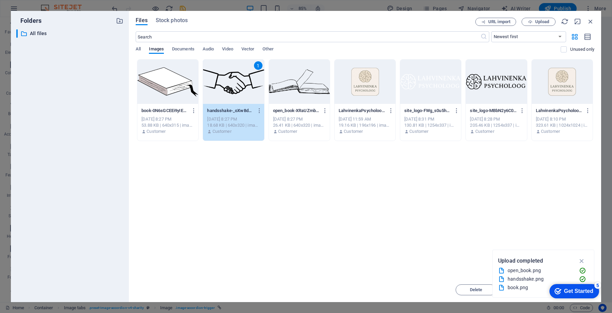
click at [242, 86] on div "1" at bounding box center [233, 82] width 61 height 44
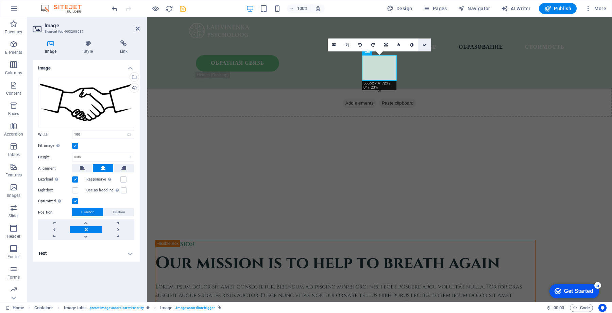
click at [426, 45] on icon at bounding box center [425, 45] width 4 height 4
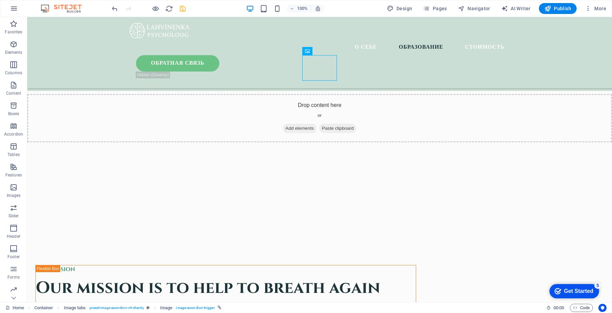
click at [185, 6] on icon "save" at bounding box center [183, 9] width 8 height 8
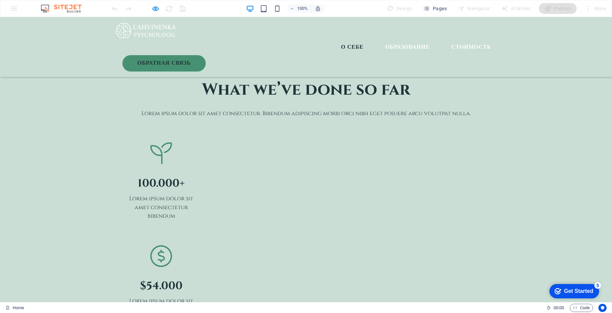
scroll to position [1034, 0]
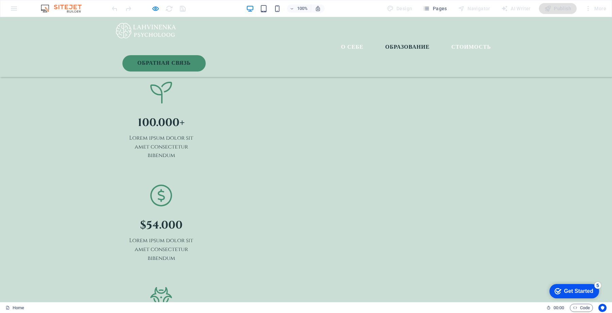
scroll to position [1131, 0]
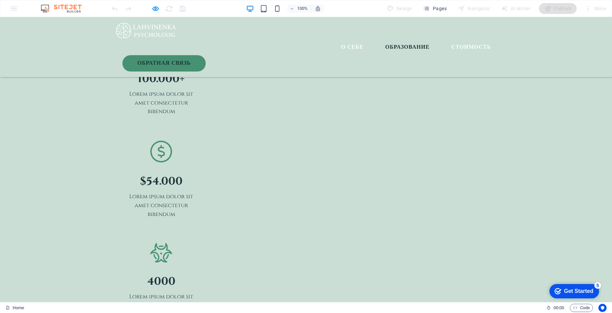
scroll to position [1265, 0]
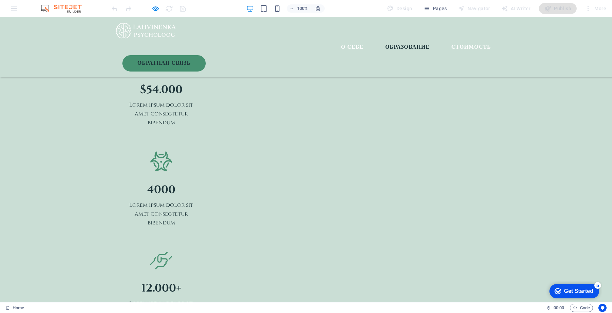
click at [151, 178] on div at bounding box center [161, 180] width 75 height 5
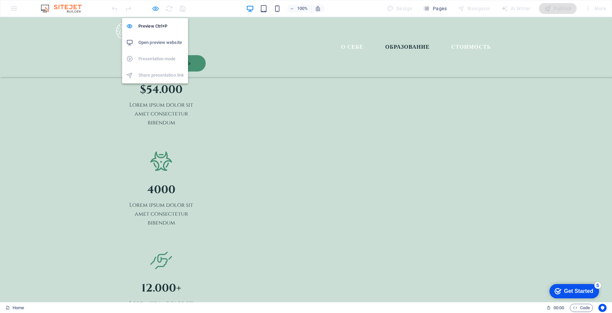
click at [155, 234] on icon "button" at bounding box center [161, 242] width 22 height 17
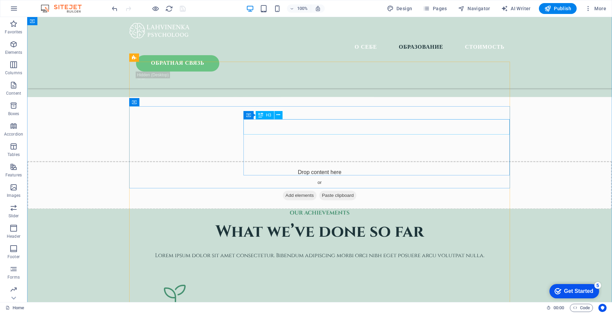
scroll to position [1527, 0]
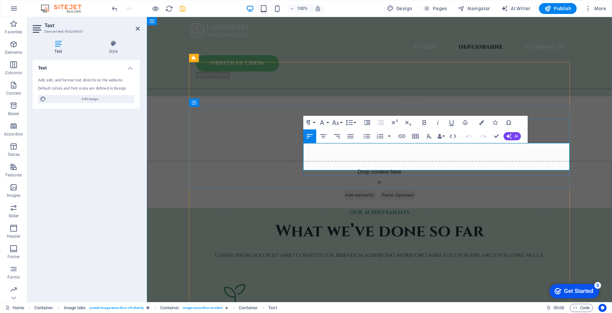
copy div "Высшее психологическое образование: Факультет Психологии [GEOGRAPHIC_DATA] Купа…"
click at [512, 135] on button "AI" at bounding box center [512, 136] width 17 height 8
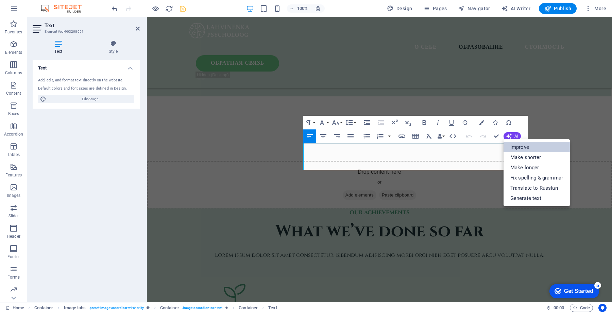
click at [516, 146] on link "Improve" at bounding box center [537, 147] width 66 height 10
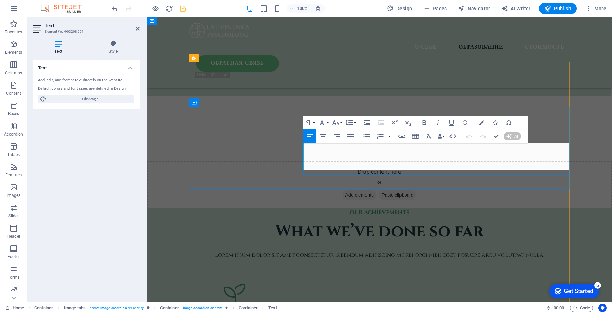
scroll to position [1520, 0]
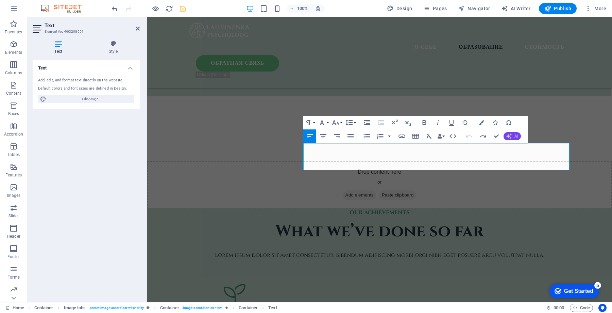
click at [511, 136] on icon "button" at bounding box center [508, 135] width 7 height 7
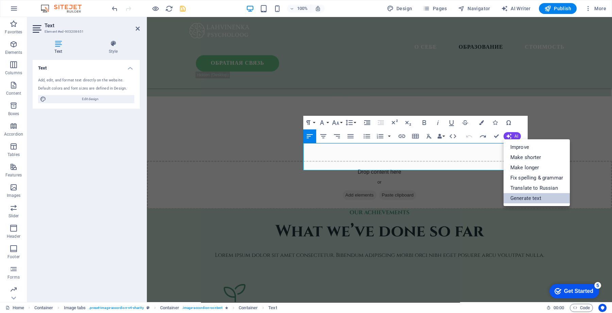
click at [526, 197] on link "Generate text" at bounding box center [537, 198] width 66 height 10
select select "English"
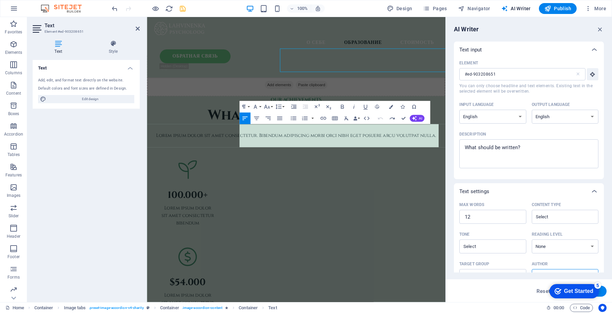
scroll to position [0, 0]
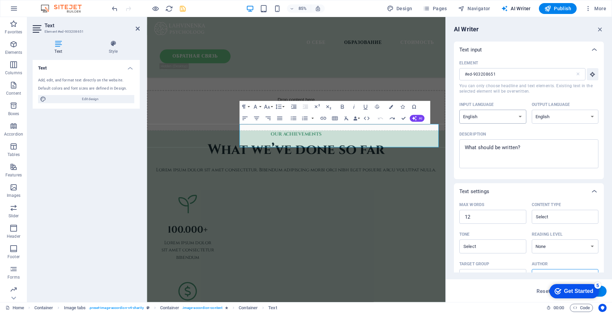
click at [499, 118] on select "Albanian Arabic Armenian Awadhi Azerbaijani Bashkir Basque Belarusian Bengali B…" at bounding box center [492, 117] width 67 height 14
click at [497, 113] on select "Albanian Arabic Armenian Awadhi Azerbaijani Bashkir Basque Belarusian Bengali B…" at bounding box center [492, 117] width 67 height 14
select select "Russian"
click at [459, 110] on select "Albanian Arabic Armenian Awadhi Azerbaijani Bashkir Basque Belarusian Bengali B…" at bounding box center [492, 117] width 67 height 14
click at [545, 115] on select "Albanian Arabic Armenian Awadhi Azerbaijani Bashkir Basque Belarusian Bengali B…" at bounding box center [565, 117] width 67 height 14
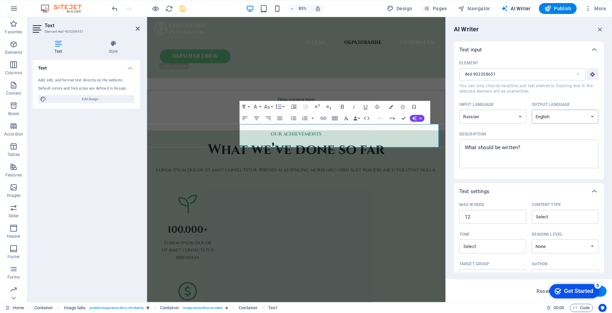
select select "Russian"
click at [532, 110] on select "Albanian Arabic Armenian Awadhi Azerbaijani Bashkir Basque Belarusian Bengali B…" at bounding box center [565, 117] width 67 height 14
type textarea "x"
click at [541, 150] on textarea "Description x ​" at bounding box center [529, 154] width 132 height 22
paste textarea "Высшее психологическое образование: Факультет Психологии [GEOGRAPHIC_DATA] Купа…"
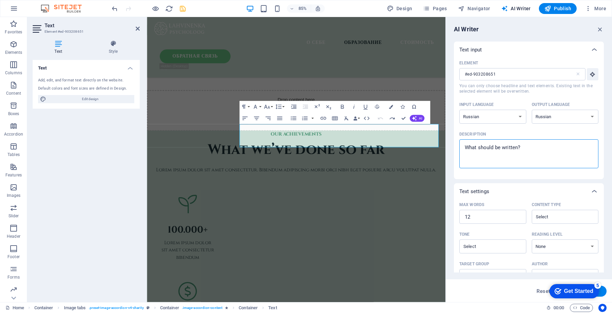
type textarea "Высшее психологическое образование: Факультет Психологии [GEOGRAPHIC_DATA] Купа…"
type textarea "x"
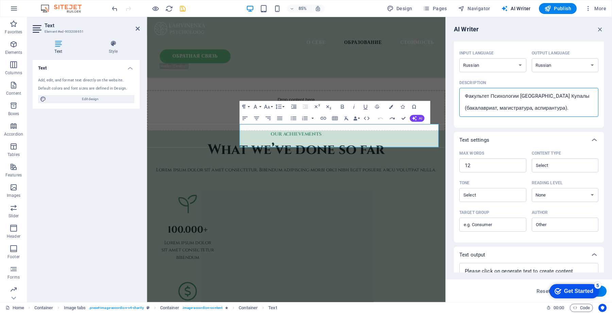
scroll to position [52, 0]
type textarea "Высшее психологическое образование: Факультет Психологии [GEOGRAPHIC_DATA] Купа…"
type textarea "x"
click at [501, 168] on input "12" at bounding box center [492, 165] width 67 height 14
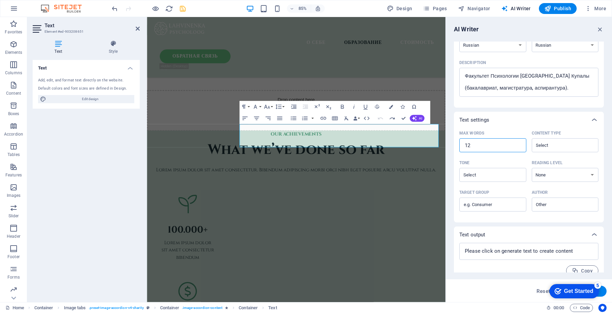
scroll to position [81, 0]
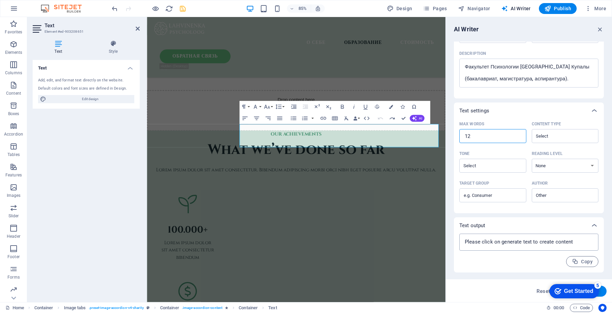
type textarea "x"
click at [513, 246] on textarea at bounding box center [529, 242] width 132 height 10
click at [525, 240] on textarea at bounding box center [529, 242] width 132 height 10
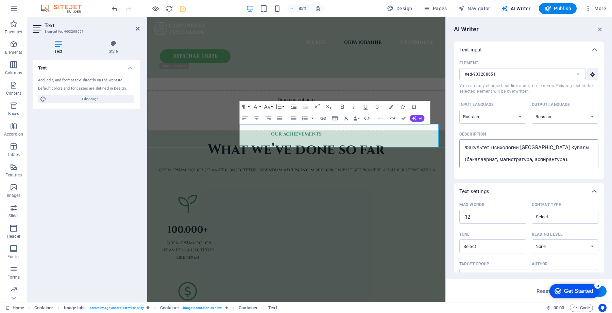
type textarea "x"
click at [553, 158] on textarea "Высшее психологическое образование: Факультет Психологии [GEOGRAPHIC_DATA] Купа…" at bounding box center [529, 154] width 132 height 22
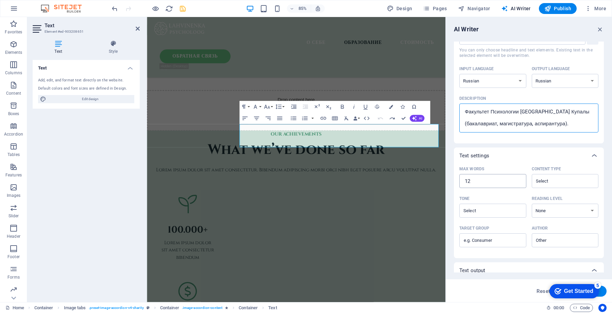
scroll to position [36, 0]
type textarea "x"
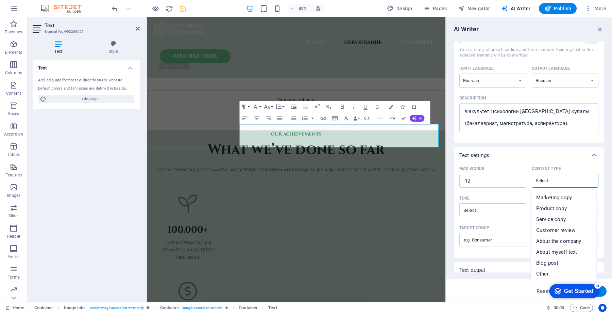
click at [546, 181] on input "Content type ​" at bounding box center [560, 180] width 52 height 10
click at [547, 200] on span "Marketing copy" at bounding box center [554, 197] width 36 height 7
type input "Marketing copy"
click at [502, 186] on input "12" at bounding box center [492, 181] width 67 height 14
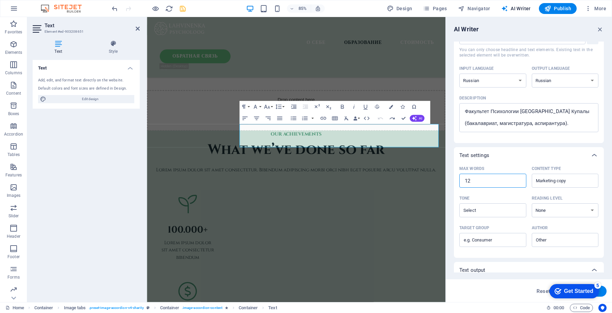
click at [497, 183] on input "12" at bounding box center [492, 181] width 67 height 14
type textarea "x"
type input "1"
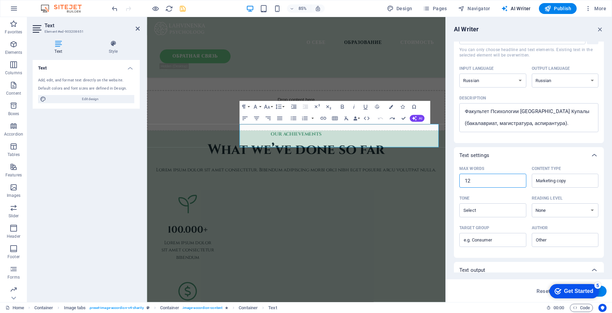
type textarea "x"
type input "10"
type textarea "x"
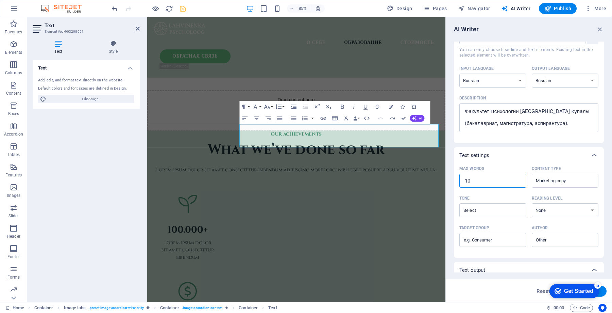
type input "100"
type textarea "x"
type input "100"
click at [502, 212] on input "Tone ​" at bounding box center [488, 210] width 52 height 10
click at [488, 227] on li "Neutral" at bounding box center [492, 226] width 66 height 11
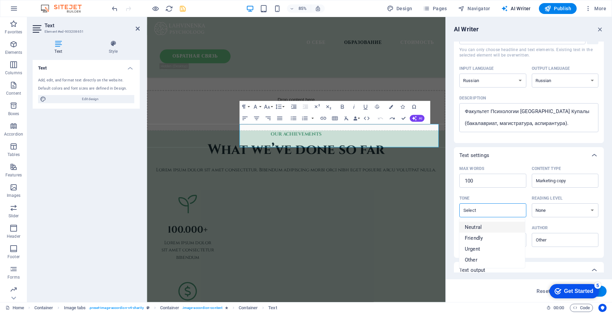
type input "Neutral"
click at [552, 208] on select "None Academic Adult Teen Child" at bounding box center [565, 210] width 67 height 14
select select "Academic"
click at [532, 203] on select "None Academic Adult Teen Child" at bounding box center [565, 210] width 67 height 14
click at [504, 240] on input "Target group ​" at bounding box center [492, 239] width 67 height 11
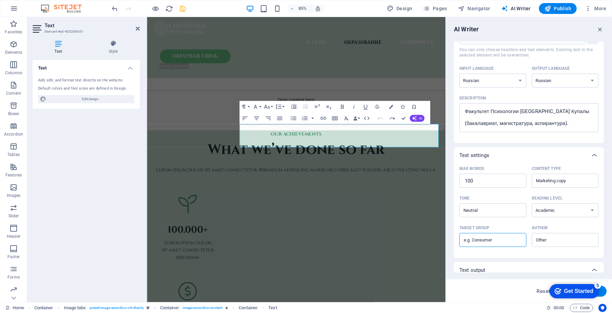
click at [496, 242] on input "Target group ​" at bounding box center [492, 239] width 67 height 11
type input "Customers, clients"
click at [552, 240] on input "Author ​" at bounding box center [560, 240] width 52 height 10
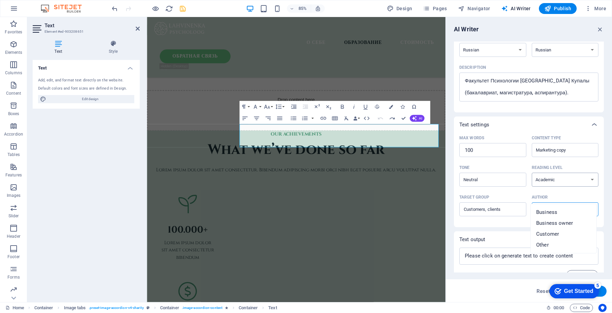
scroll to position [81, 0]
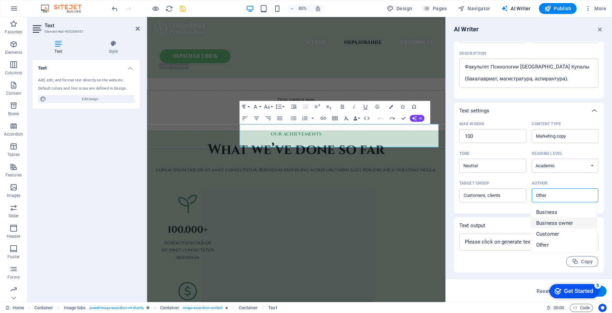
click at [559, 221] on span "Business owner" at bounding box center [554, 222] width 37 height 7
type input "Business owner"
drag, startPoint x: 582, startPoint y: 288, endPoint x: 629, endPoint y: 430, distance: 148.9
click at [564, 291] on div "Get Started" at bounding box center [578, 291] width 29 height 6
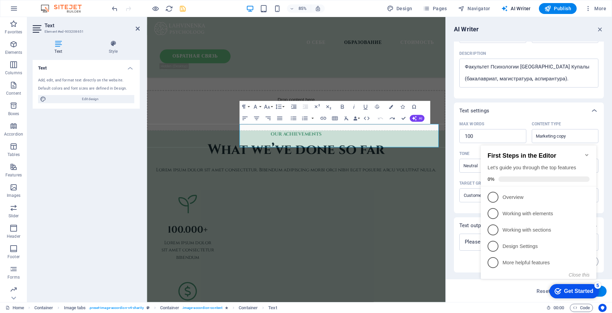
click at [566, 290] on div "Get Started" at bounding box center [578, 291] width 29 height 6
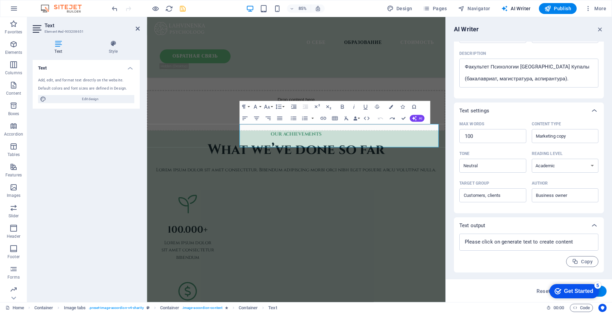
click at [593, 294] on div "Get Started" at bounding box center [578, 291] width 29 height 6
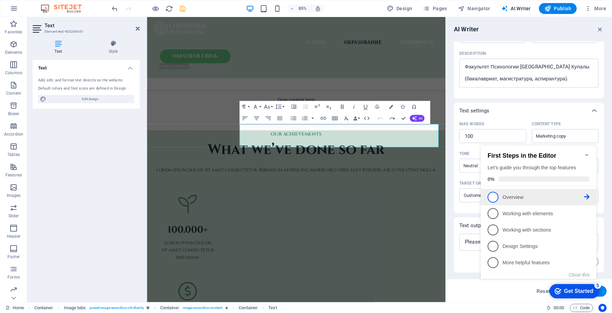
click at [528, 194] on p "Overview - incomplete" at bounding box center [544, 197] width 82 height 7
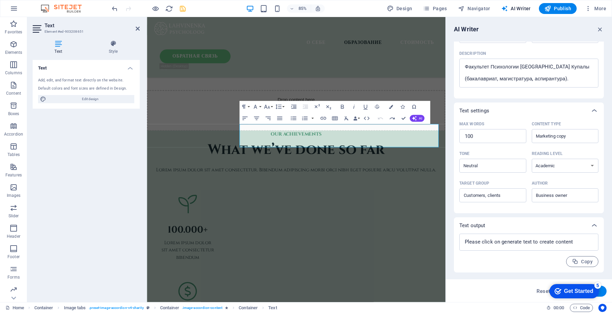
scroll to position [0, 0]
click at [602, 289] on div "checkmark Get Started 5 First Steps in the Editor Let's guide you through the t…" at bounding box center [573, 290] width 58 height 20
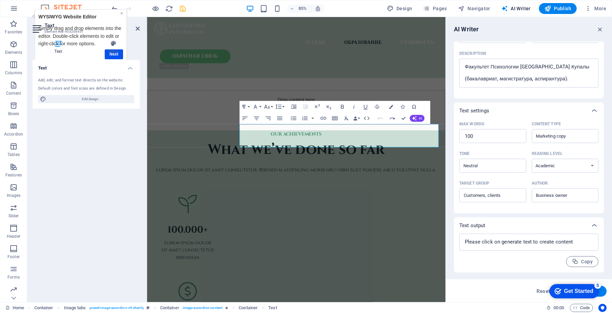
click at [121, 12] on link "×" at bounding box center [121, 12] width 3 height 5
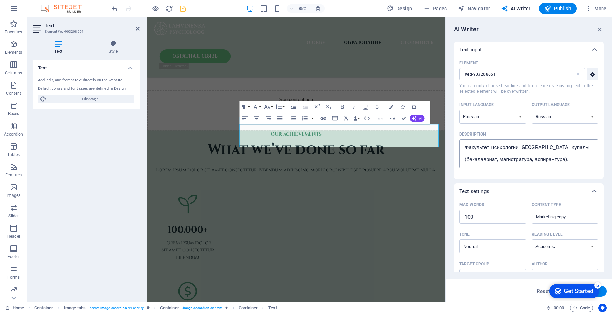
type textarea "x"
click at [516, 151] on textarea "Высшее психологическое образование: Факультет Психологии [GEOGRAPHIC_DATA] Купа…" at bounding box center [529, 154] width 132 height 22
type textarea "Высшее психологическое образование: Факультет Психологии Гродненского Государст…"
type textarea "x"
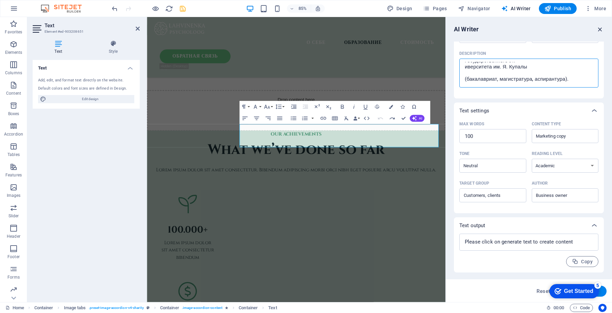
type textarea "Высшее психологическое образование: Факультет Психологии Гродненского Государст…"
type textarea "x"
click at [598, 28] on icon "button" at bounding box center [600, 29] width 7 height 7
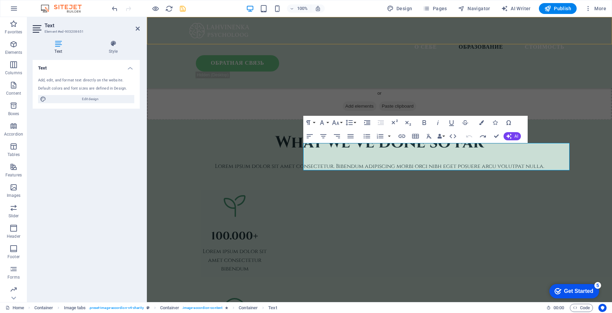
scroll to position [1527, 0]
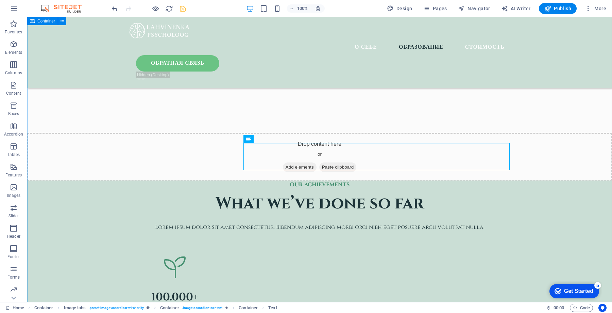
scroll to position [1570, 0]
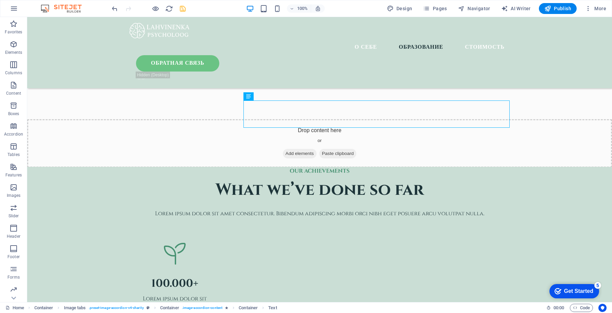
click at [577, 289] on div "Get Started" at bounding box center [578, 291] width 29 height 6
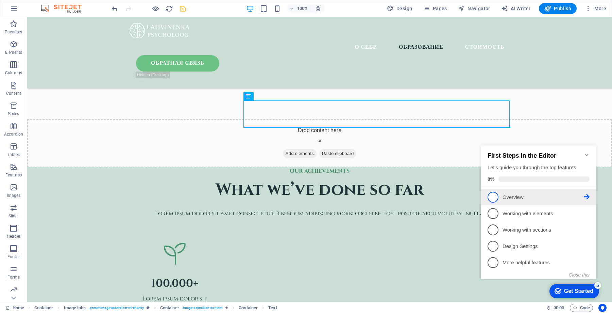
click at [585, 194] on icon at bounding box center [586, 196] width 5 height 5
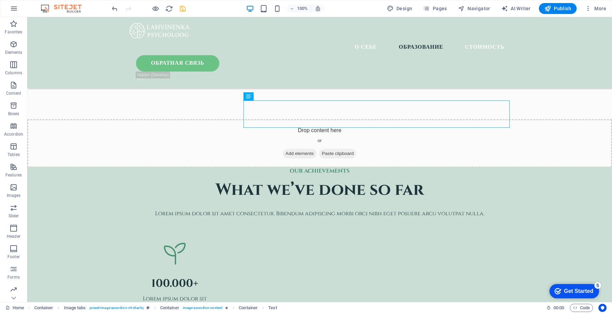
scroll to position [0, 0]
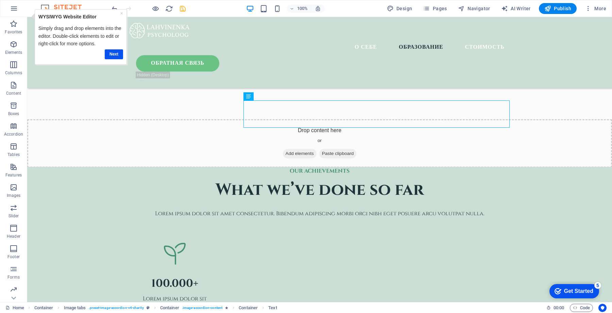
click at [575, 289] on div "Get Started" at bounding box center [578, 291] width 29 height 6
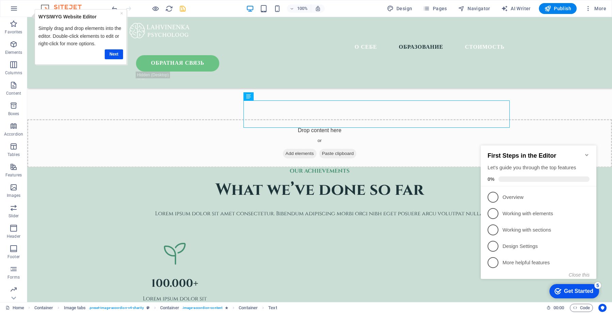
click at [115, 48] on div "Next" at bounding box center [80, 53] width 85 height 13
click at [115, 53] on link "Next" at bounding box center [114, 54] width 18 height 10
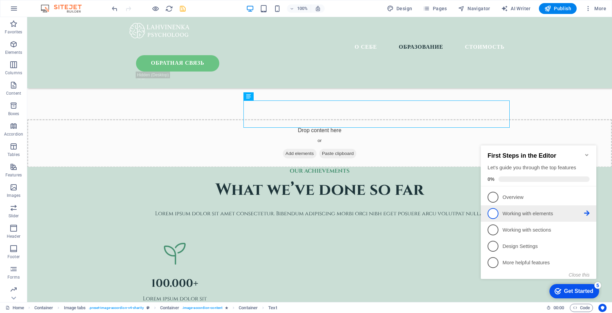
click at [522, 208] on link "2 Working with elements - incomplete" at bounding box center [539, 213] width 102 height 11
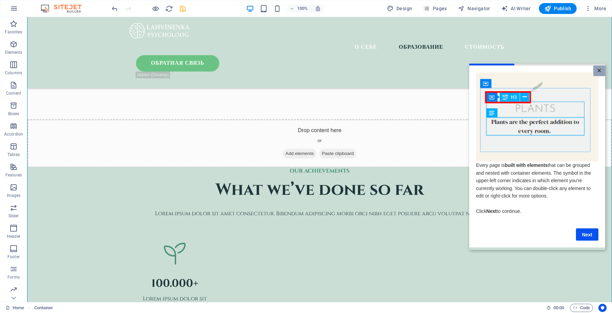
click at [599, 65] on link "×" at bounding box center [599, 70] width 12 height 11
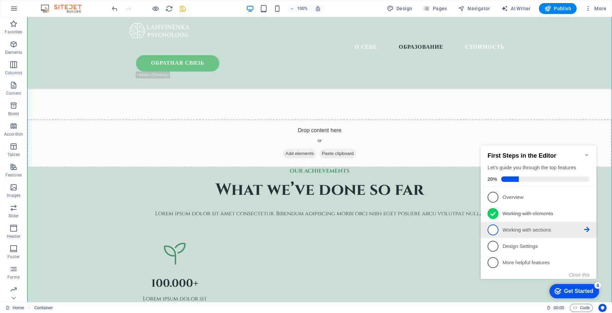
click at [523, 229] on p "Working with sections - incomplete" at bounding box center [544, 229] width 82 height 7
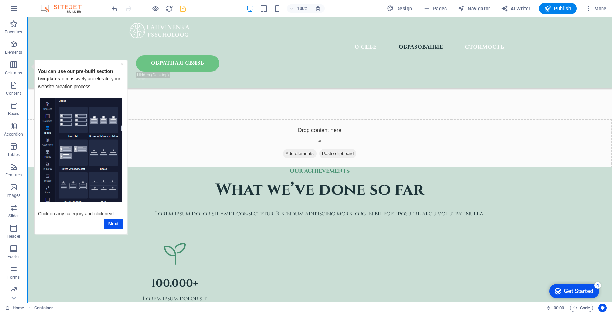
click at [576, 288] on div "Get Started" at bounding box center [578, 291] width 29 height 6
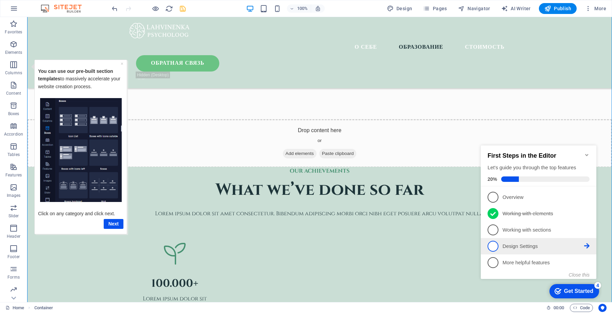
click at [526, 238] on li "4 Design Settings - incomplete" at bounding box center [539, 246] width 116 height 16
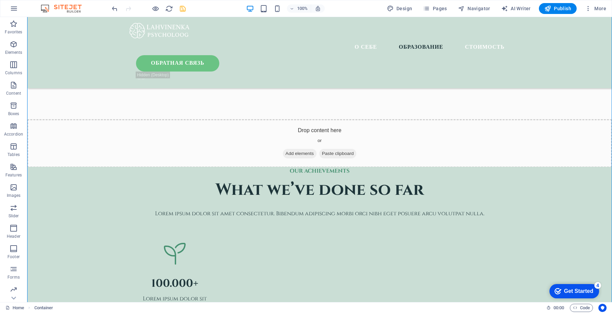
click at [573, 291] on div "Get Started" at bounding box center [578, 291] width 29 height 6
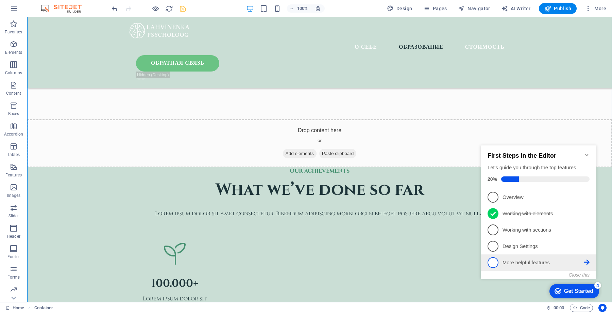
click at [532, 262] on p "More helpful features - incomplete" at bounding box center [544, 262] width 82 height 7
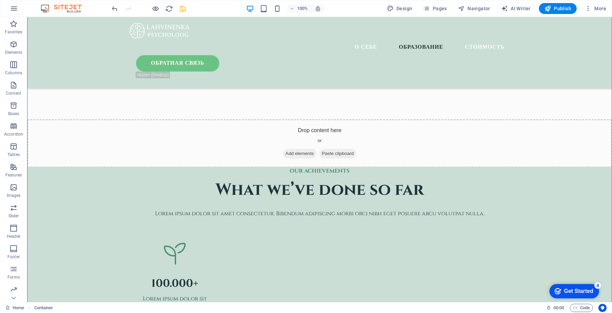
click at [568, 285] on div "checkmark Get Started 4" at bounding box center [575, 291] width 50 height 14
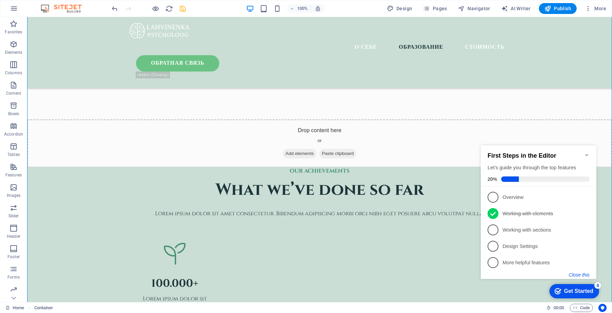
click at [581, 273] on button "Close this" at bounding box center [579, 274] width 21 height 5
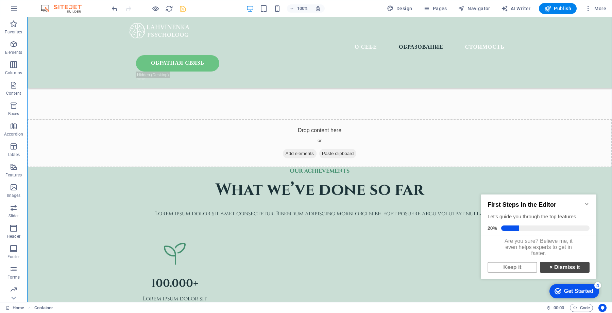
click at [565, 271] on link "× Dismiss it" at bounding box center [565, 267] width 50 height 11
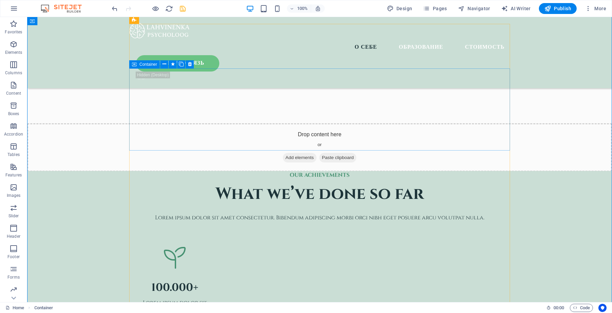
scroll to position [850, 0]
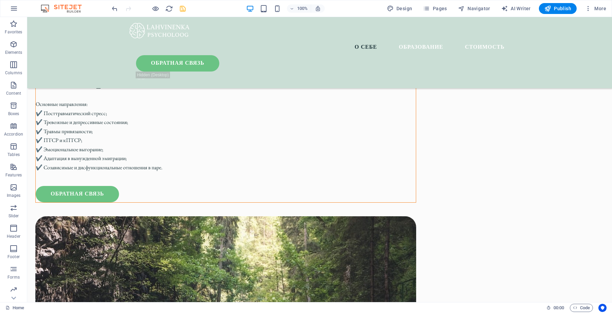
click at [183, 6] on icon "save" at bounding box center [183, 9] width 8 height 8
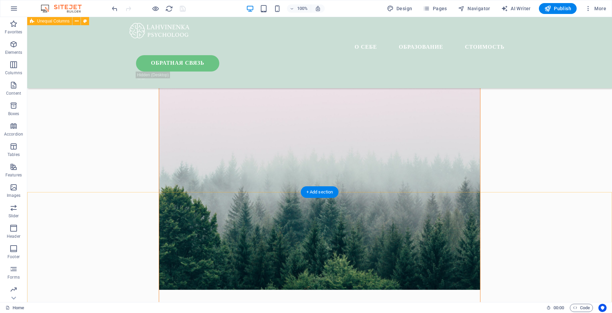
scroll to position [0, 0]
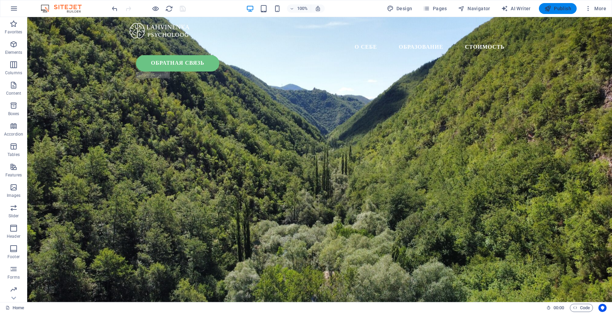
click at [562, 9] on span "Publish" at bounding box center [558, 8] width 27 height 7
